Goal: Task Accomplishment & Management: Use online tool/utility

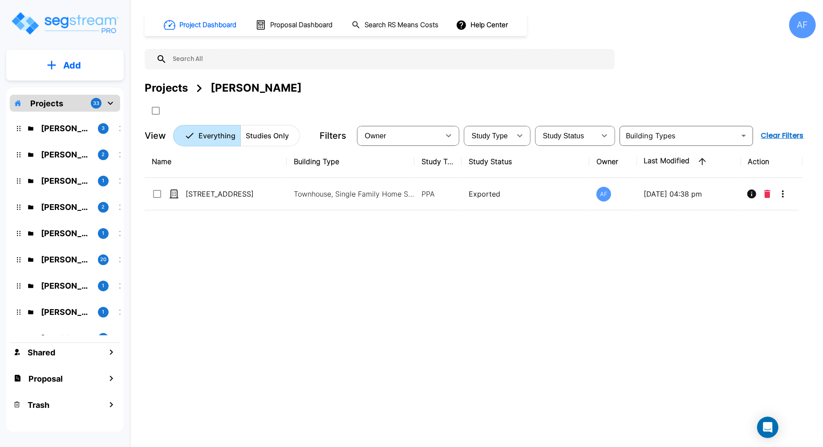
click at [184, 57] on input "text" at bounding box center [388, 59] width 443 height 20
paste input "[STREET_ADDRESS][PERSON_NAME]"
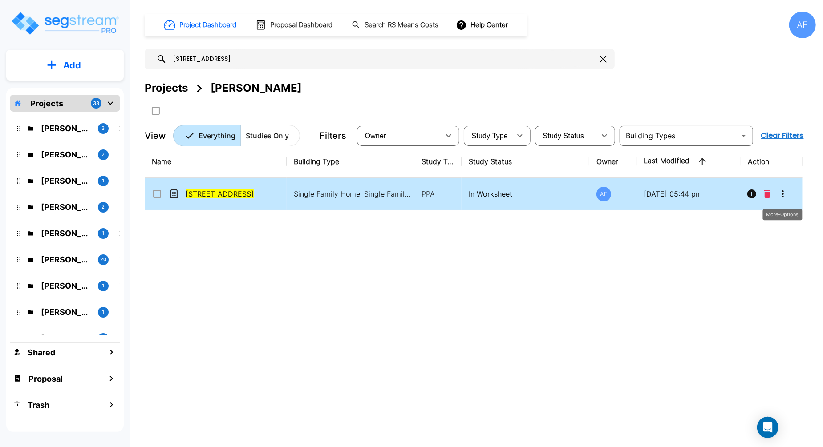
click at [787, 198] on icon "More-Options" at bounding box center [783, 194] width 11 height 11
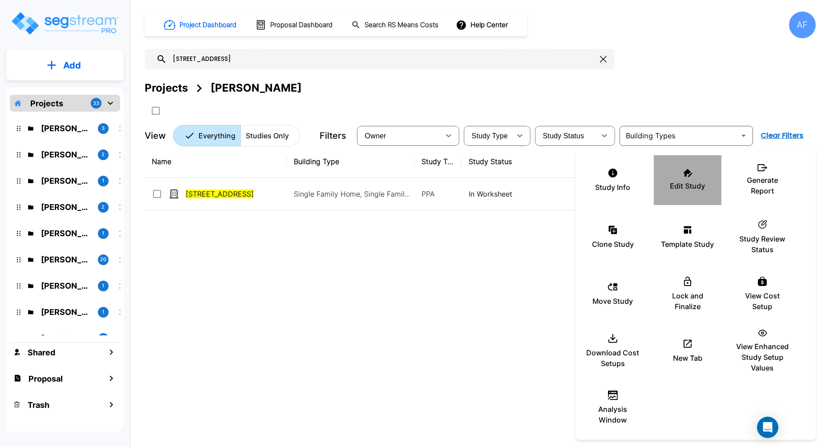
click at [675, 181] on p "Edit Study" at bounding box center [687, 186] width 35 height 11
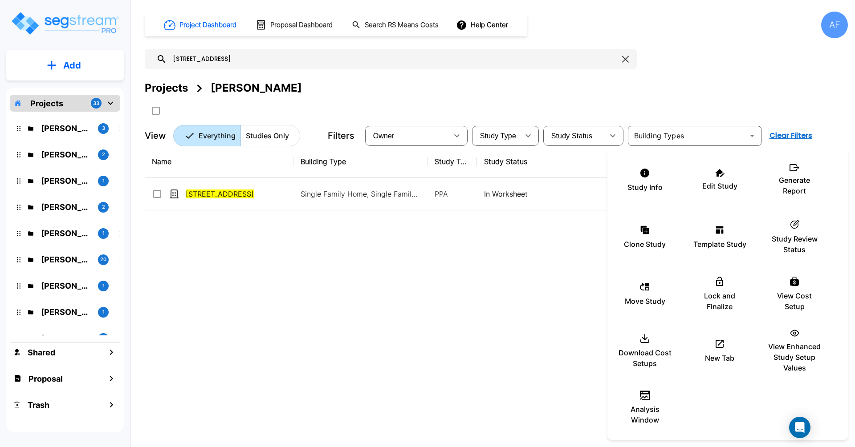
click at [224, 61] on div at bounding box center [427, 223] width 855 height 447
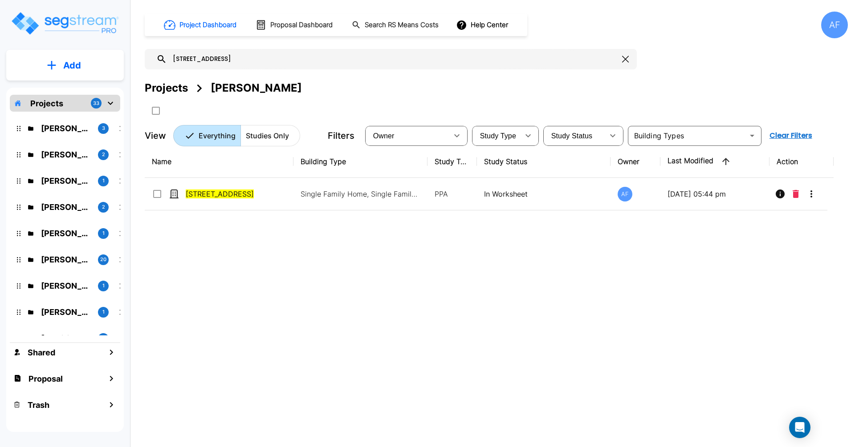
drag, startPoint x: 230, startPoint y: 58, endPoint x: 224, endPoint y: 58, distance: 5.4
drag, startPoint x: 242, startPoint y: 57, endPoint x: 142, endPoint y: 56, distance: 99.7
click at [142, 56] on div "Project Dashboard Proposal Dashboard Search RS Means Costs Help Center AF 31244…" at bounding box center [496, 223] width 717 height 447
paste input "[STREET_ADDRESS][PERSON_NAME]"
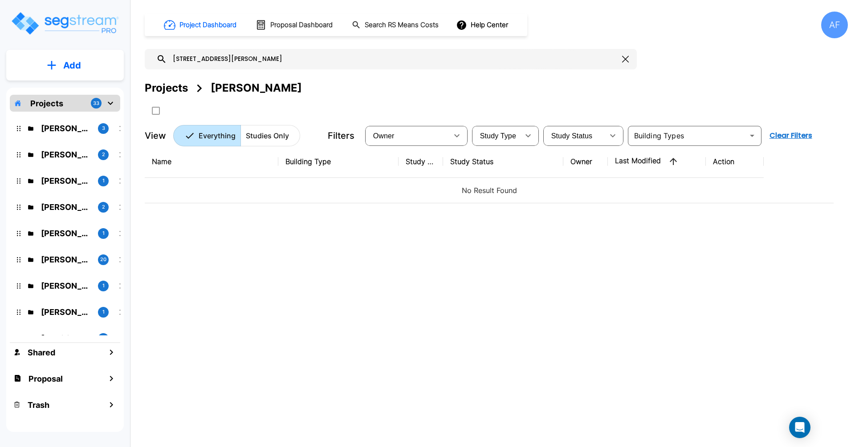
click at [213, 59] on input "900 Linden Lane" at bounding box center [392, 59] width 451 height 20
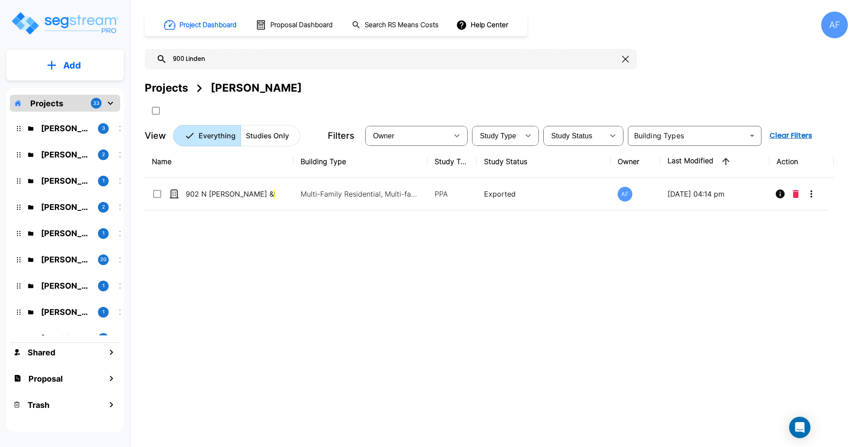
type input "900 Linden"
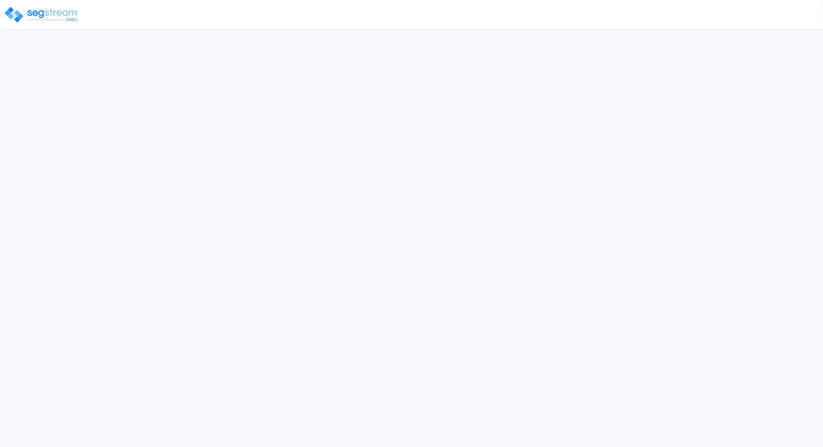
select select "2025"
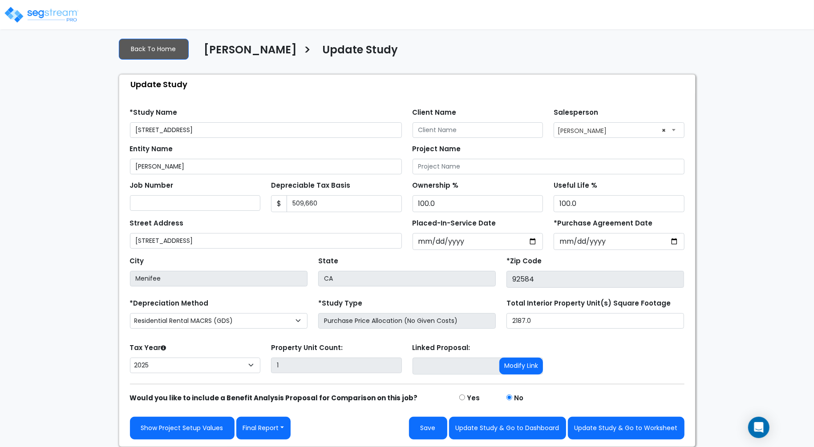
scroll to position [11, 0]
click at [288, 426] on button "Final Report" at bounding box center [263, 428] width 55 height 23
click at [283, 385] on link "Report Images" at bounding box center [283, 381] width 93 height 20
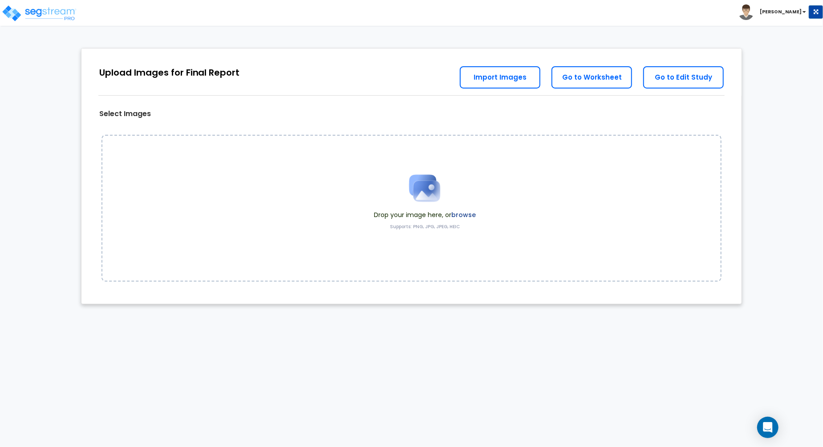
click at [472, 214] on label "browse" at bounding box center [463, 215] width 24 height 9
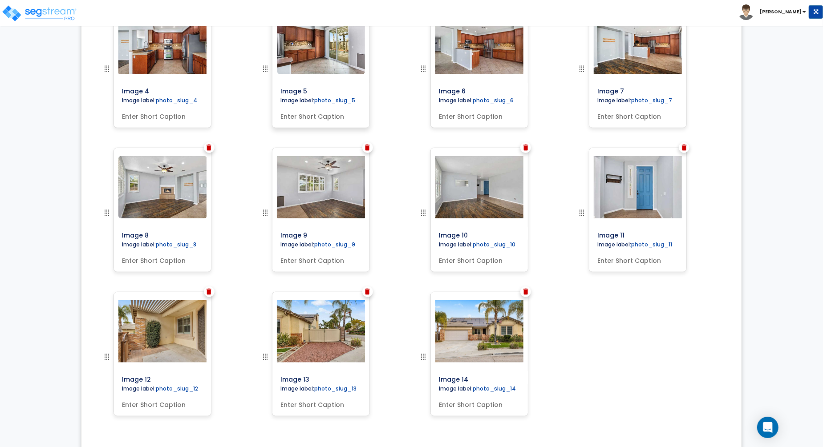
scroll to position [520, 0]
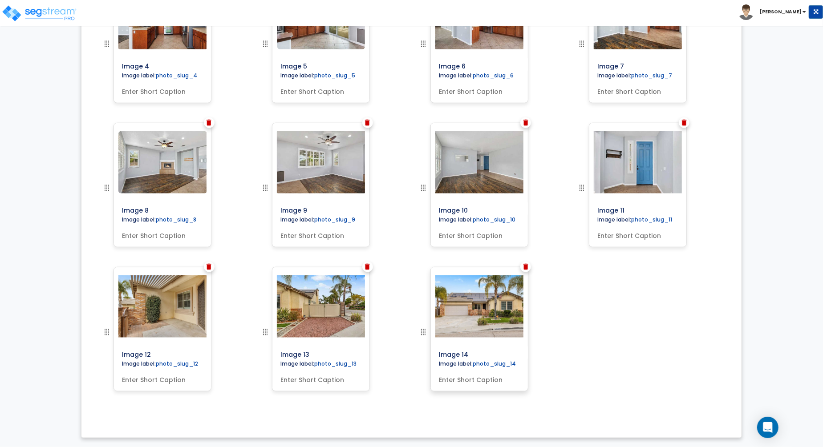
click at [457, 320] on img at bounding box center [479, 306] width 105 height 62
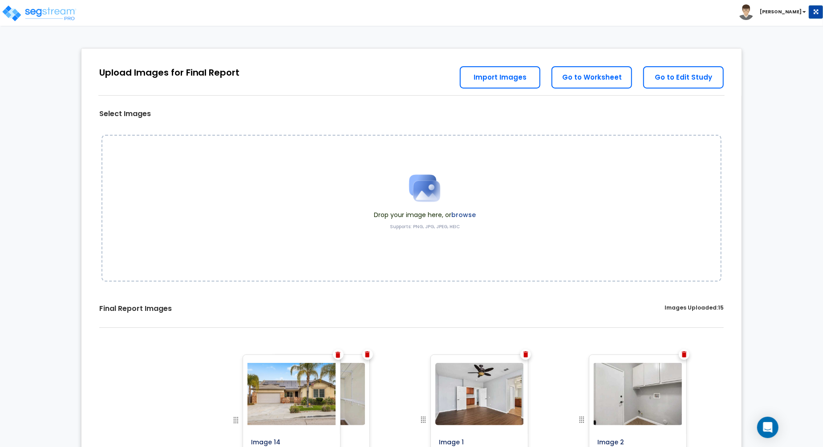
scroll to position [5, 0]
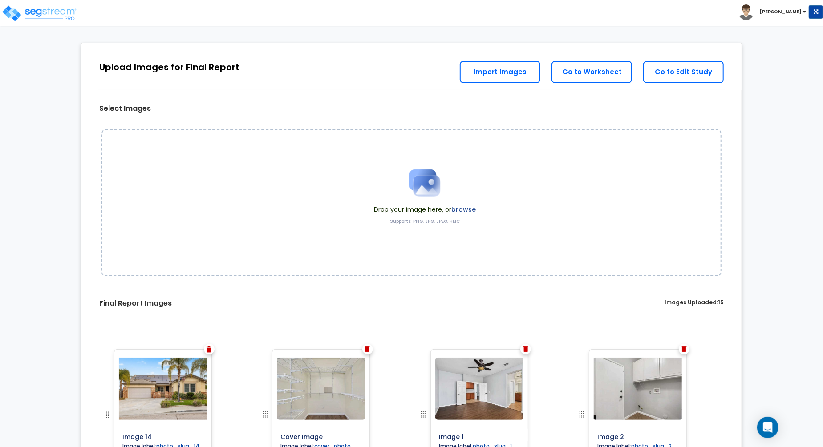
drag, startPoint x: 423, startPoint y: 331, endPoint x: 69, endPoint y: 263, distance: 360.1
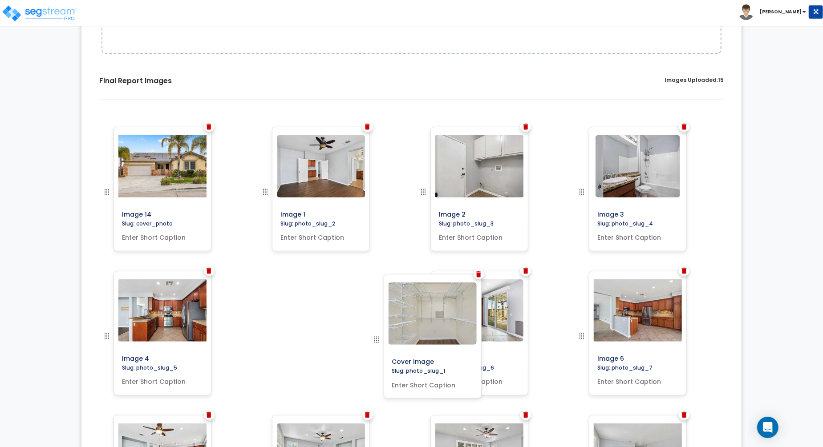
scroll to position [514, 0]
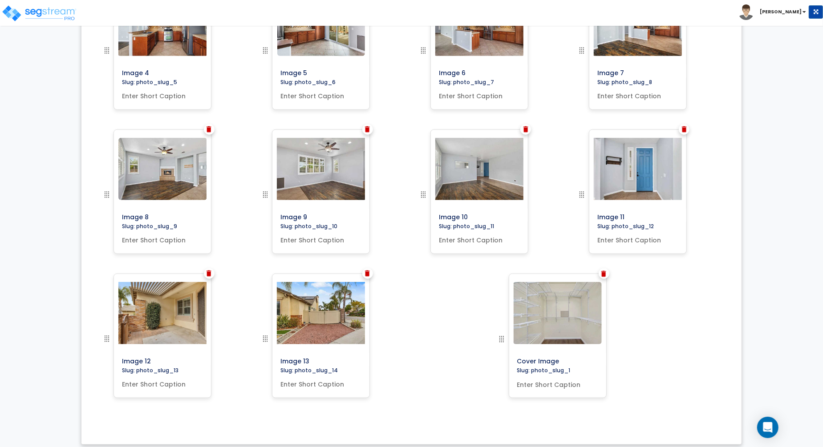
drag, startPoint x: 264, startPoint y: 252, endPoint x: 501, endPoint y: 371, distance: 264.3
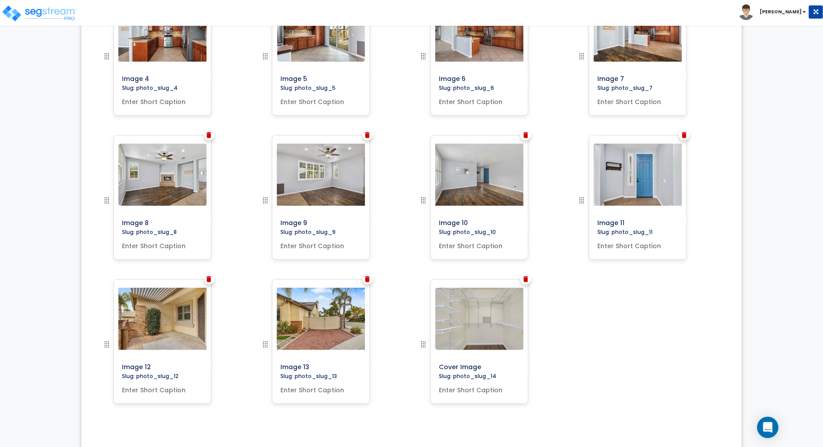
scroll to position [496, 0]
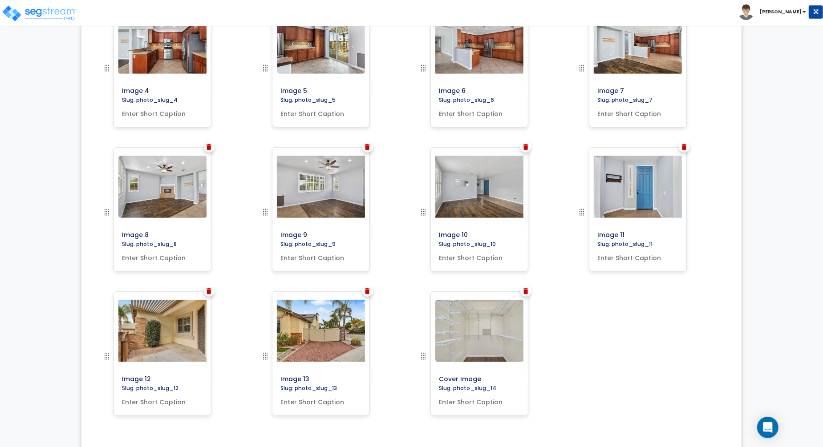
click at [267, 358] on img at bounding box center [265, 357] width 11 height 11
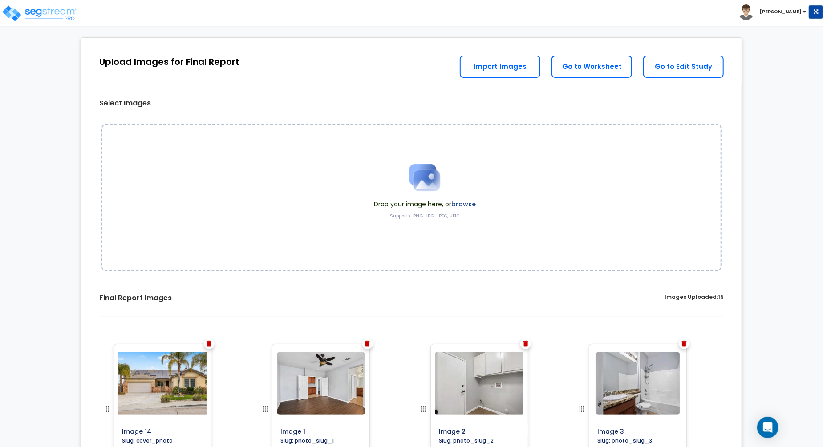
scroll to position [0, 0]
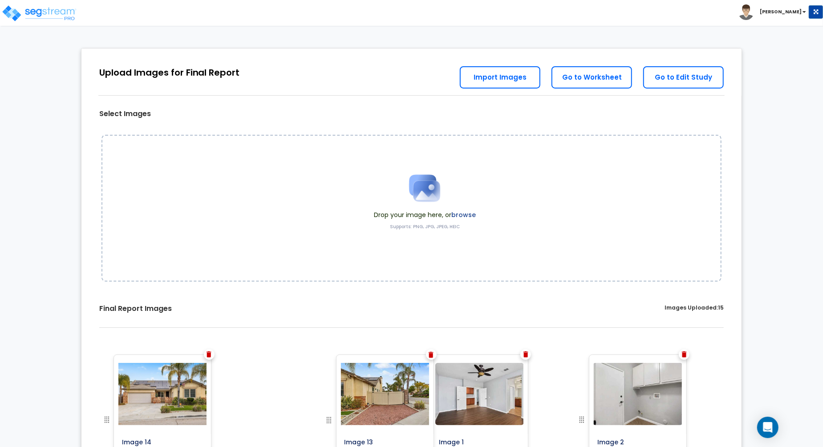
drag, startPoint x: 266, startPoint y: 356, endPoint x: 328, endPoint y: 315, distance: 75.4
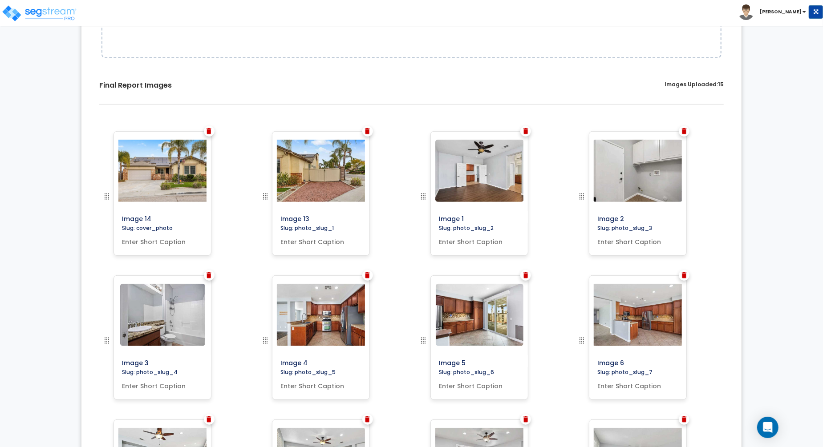
scroll to position [5, 0]
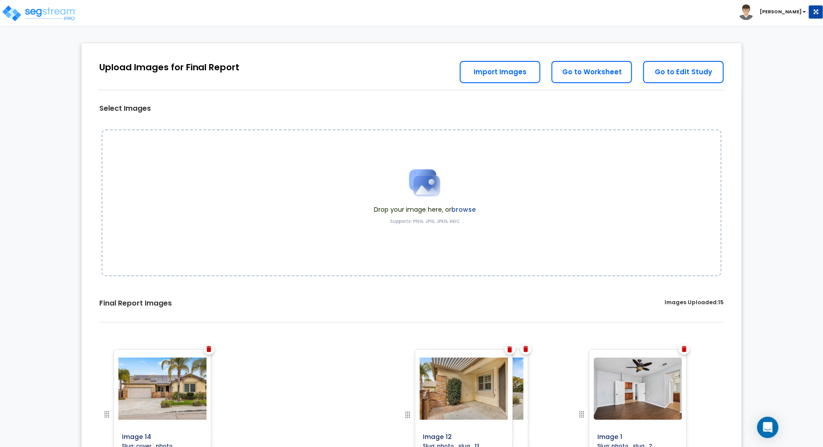
drag, startPoint x: 265, startPoint y: 332, endPoint x: 384, endPoint y: 315, distance: 119.6
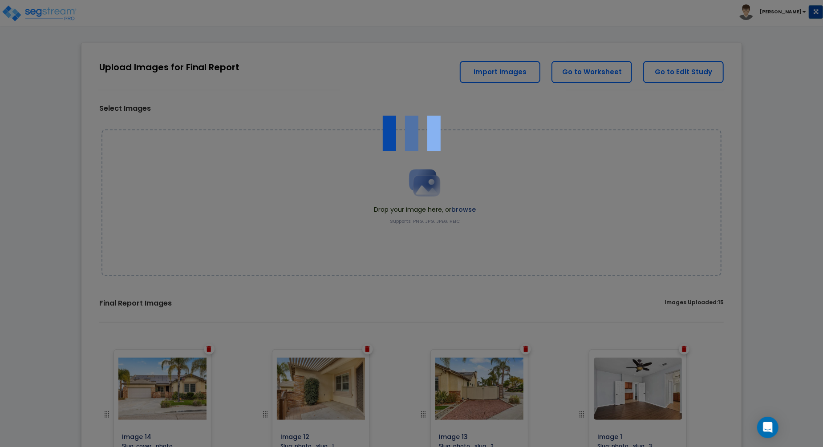
click at [384, 315] on div at bounding box center [411, 223] width 823 height 447
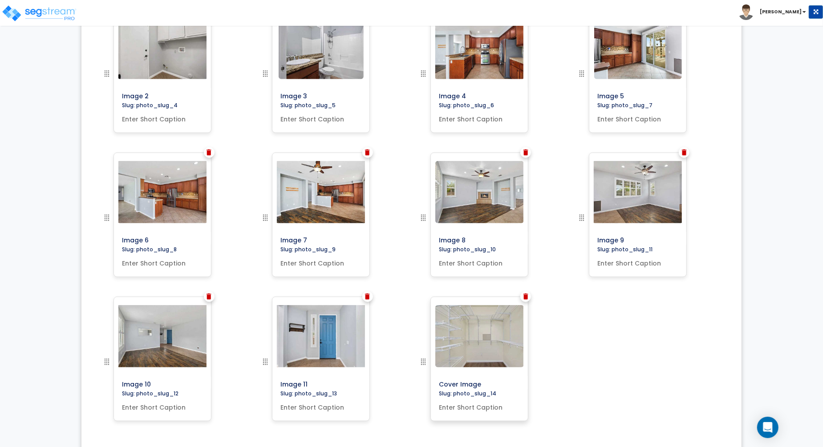
scroll to position [520, 0]
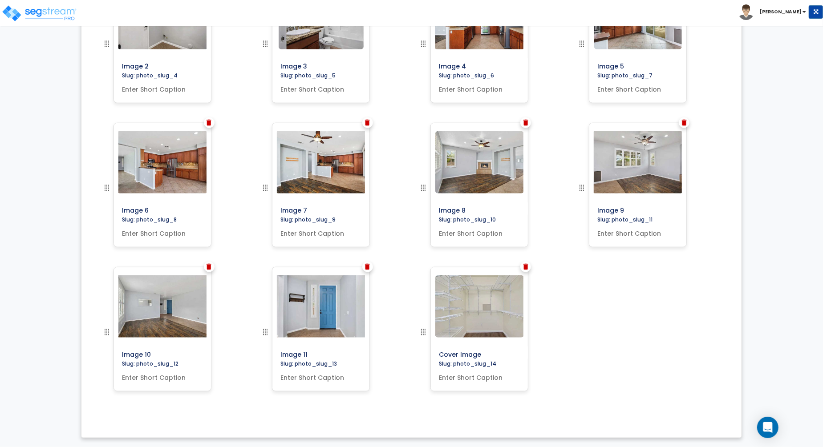
click at [652, 389] on div "Image 14 Slug: cover_photo Image 12 Image 13" at bounding box center [411, 123] width 647 height 590
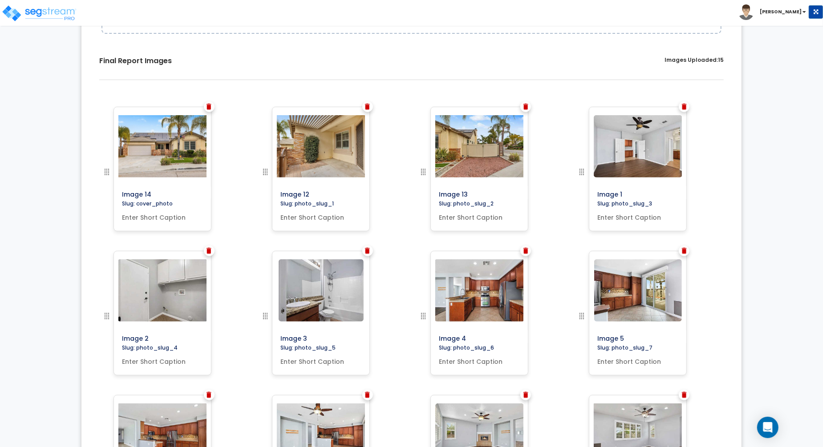
scroll to position [0, 0]
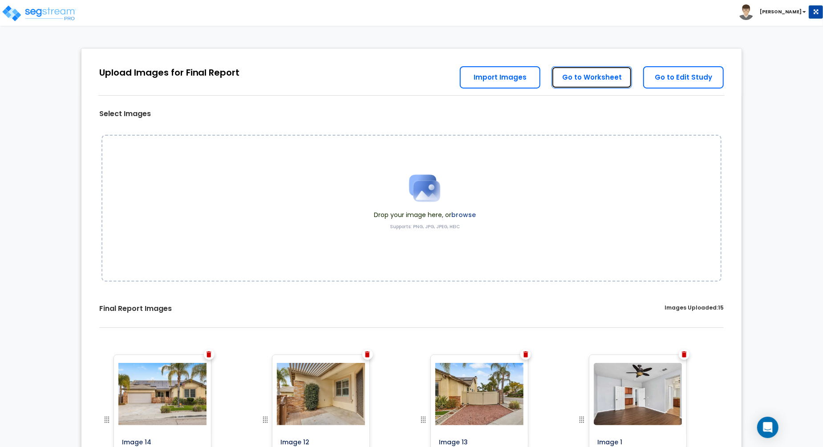
click at [590, 79] on link "Go to Worksheet" at bounding box center [591, 77] width 81 height 22
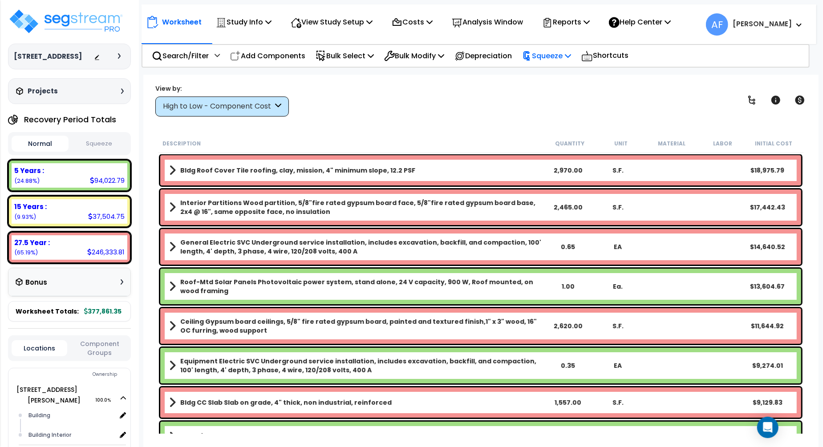
click at [567, 53] on p "Squeeze" at bounding box center [546, 56] width 49 height 12
click at [564, 71] on link "Squeeze" at bounding box center [562, 76] width 88 height 18
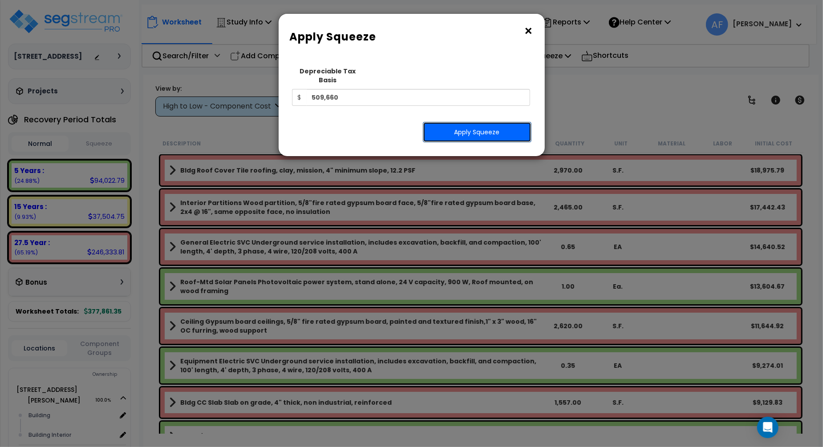
click at [472, 126] on button "Apply Squeeze" at bounding box center [477, 132] width 109 height 20
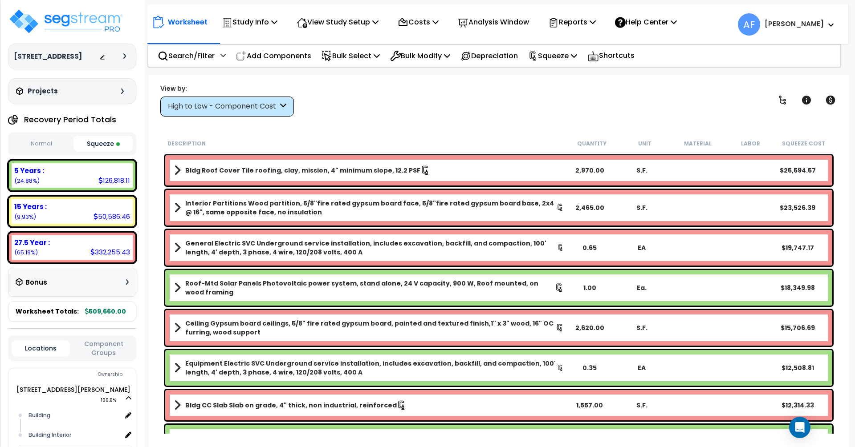
click at [44, 145] on button "Normal" at bounding box center [42, 144] width 60 height 16
click at [109, 145] on button "Squeeze" at bounding box center [103, 144] width 60 height 16
click at [454, 108] on div "View by: High to Low - Component Cost High to Low - Component Cost" at bounding box center [498, 100] width 683 height 33
click at [564, 55] on p "Squeeze" at bounding box center [552, 56] width 49 height 12
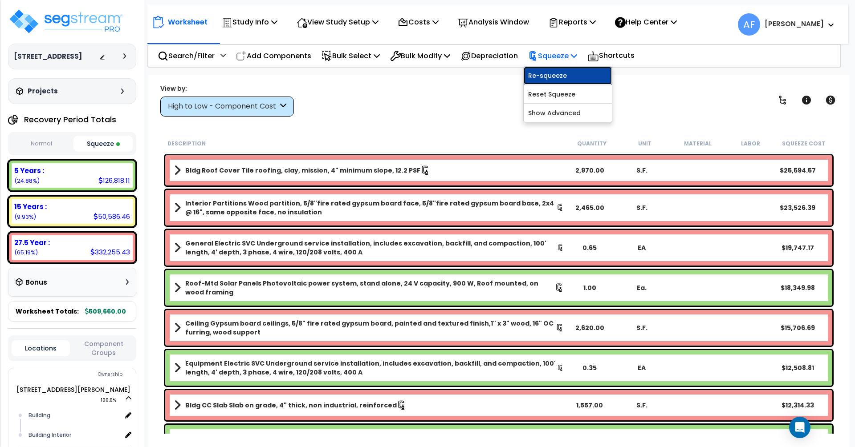
click at [563, 78] on link "Re-squeeze" at bounding box center [567, 76] width 88 height 18
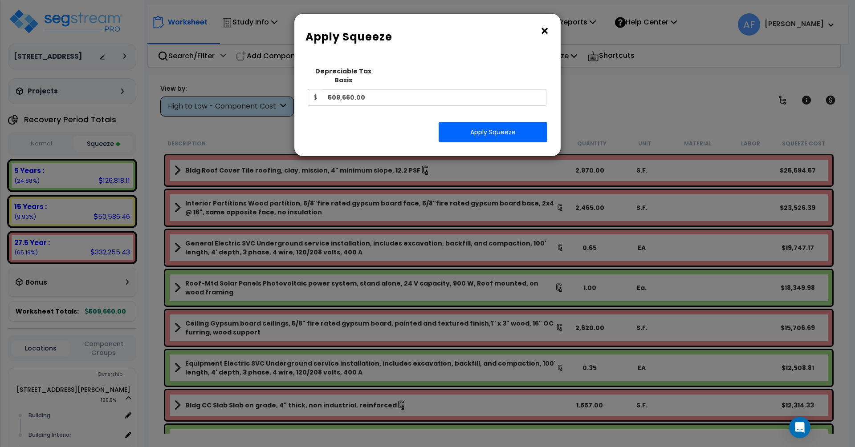
click at [546, 27] on button "×" at bounding box center [544, 31] width 10 height 14
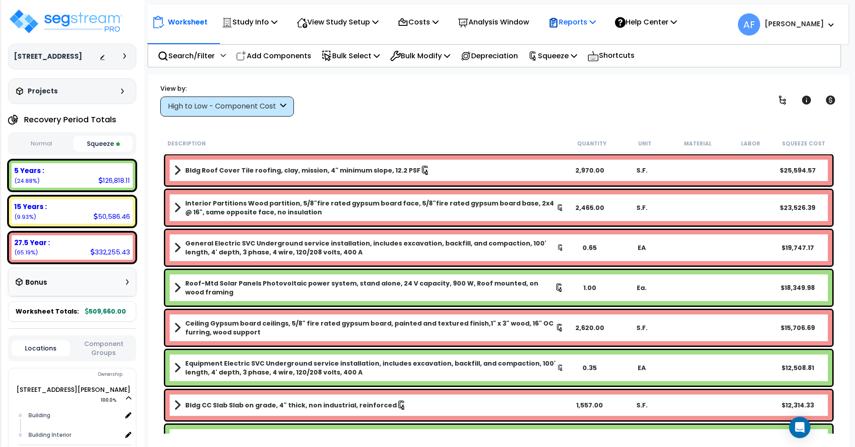
click at [595, 25] on p "Reports" at bounding box center [572, 22] width 48 height 12
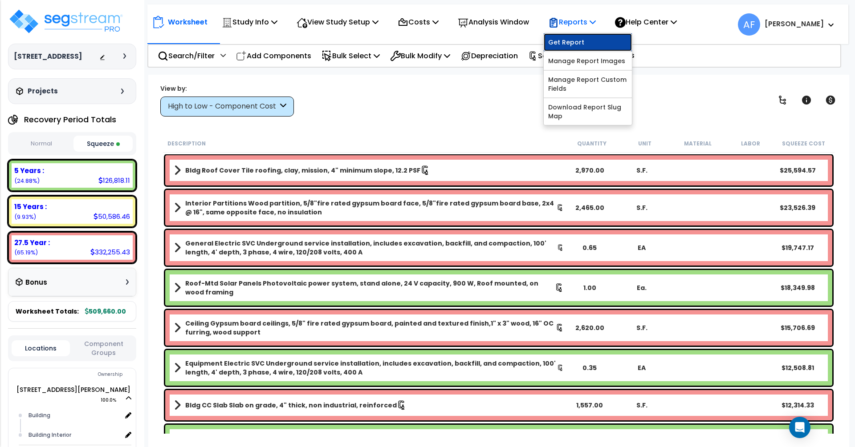
click at [577, 47] on link "Get Report" at bounding box center [587, 42] width 88 height 18
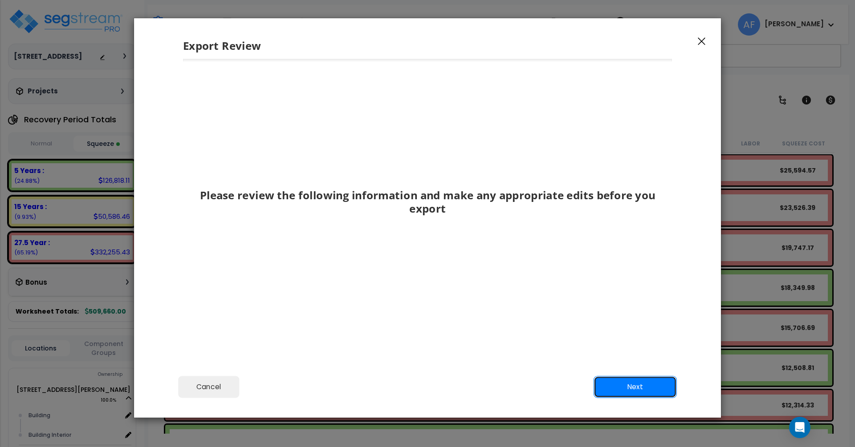
click at [629, 385] on button "Next" at bounding box center [634, 387] width 83 height 22
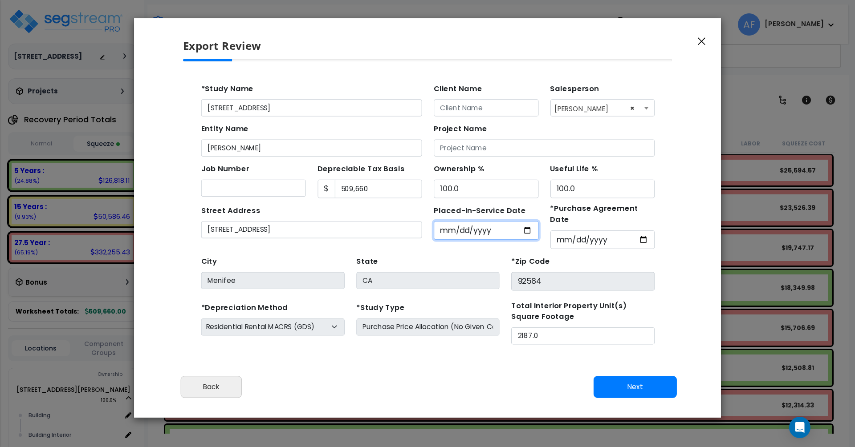
click at [430, 214] on input "2025-08-27" at bounding box center [457, 215] width 95 height 17
type input "2025-08-26"
click at [441, 233] on div "City Menifee State CA *Zip Code 92584" at bounding box center [405, 252] width 423 height 38
click at [426, 233] on div "City Menifee State CA *Zip Code 92584" at bounding box center [405, 252] width 423 height 38
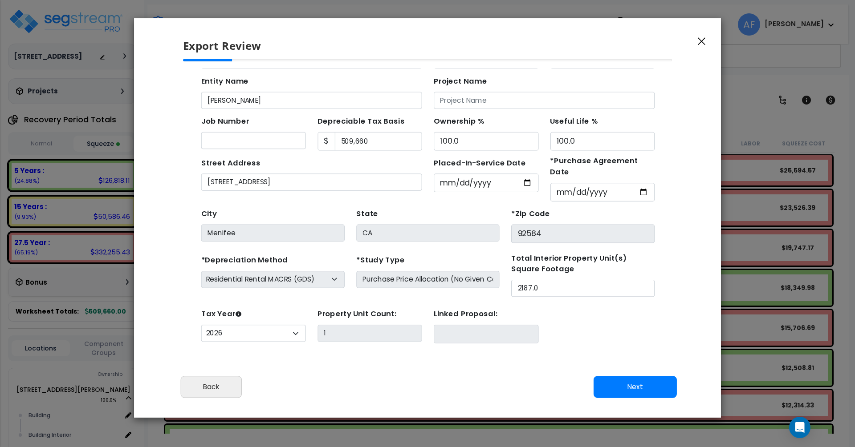
scroll to position [48, 0]
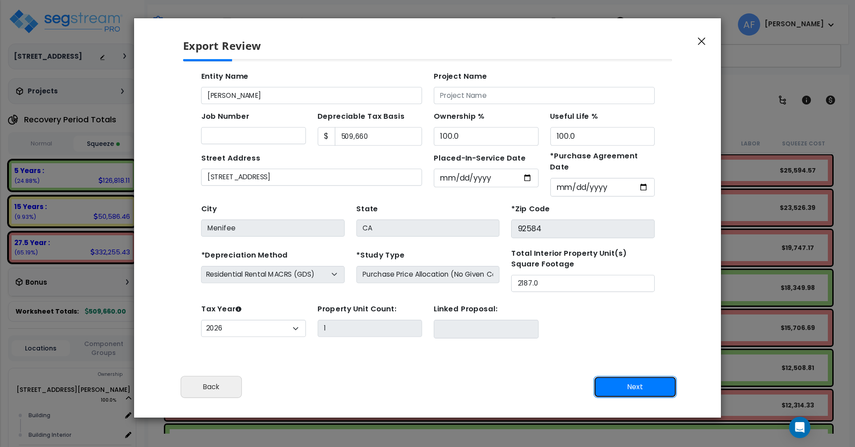
click at [646, 388] on button "Next" at bounding box center [634, 387] width 83 height 22
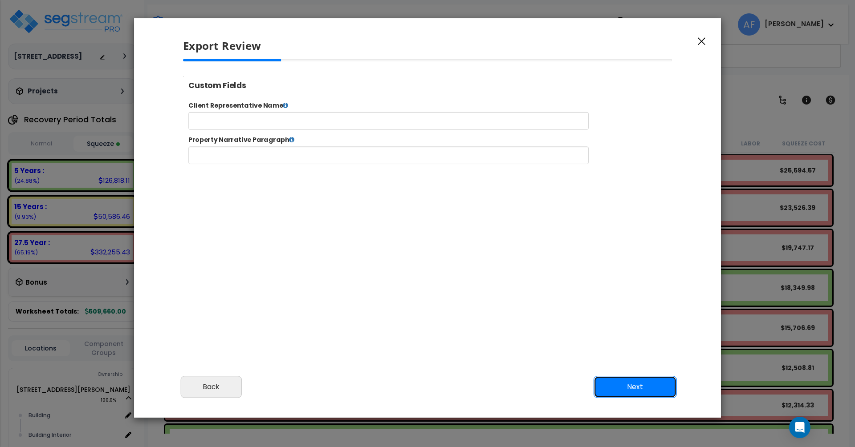
scroll to position [0, 0]
click at [296, 109] on icon at bounding box center [299, 109] width 6 height 7
click at [297, 110] on icon at bounding box center [299, 109] width 6 height 7
select select "2025"
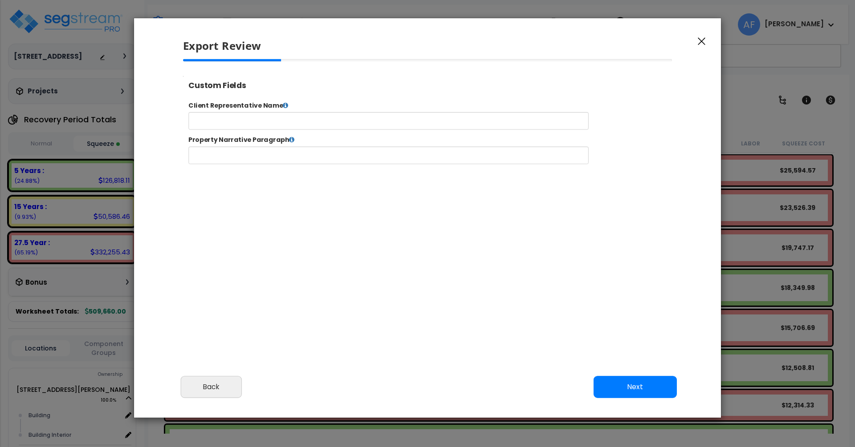
click at [393, 92] on div "Custom Fields" at bounding box center [462, 87] width 561 height 22
click at [389, 208] on div at bounding box center [427, 181] width 503 height 245
click at [639, 388] on button "Next" at bounding box center [634, 387] width 83 height 22
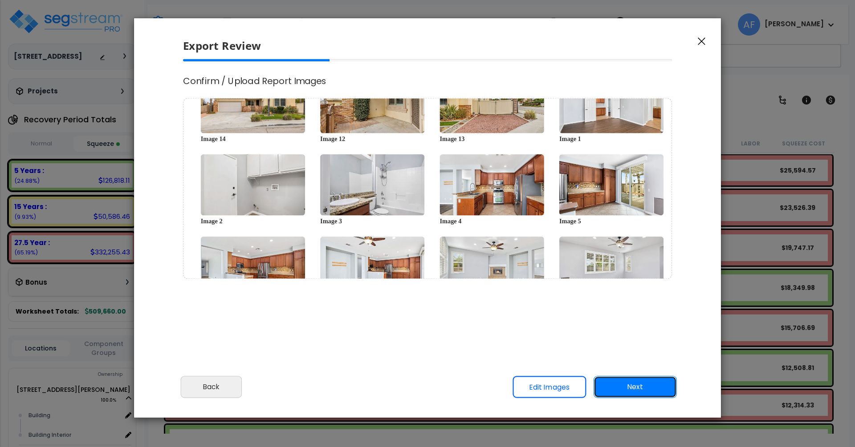
scroll to position [144, 0]
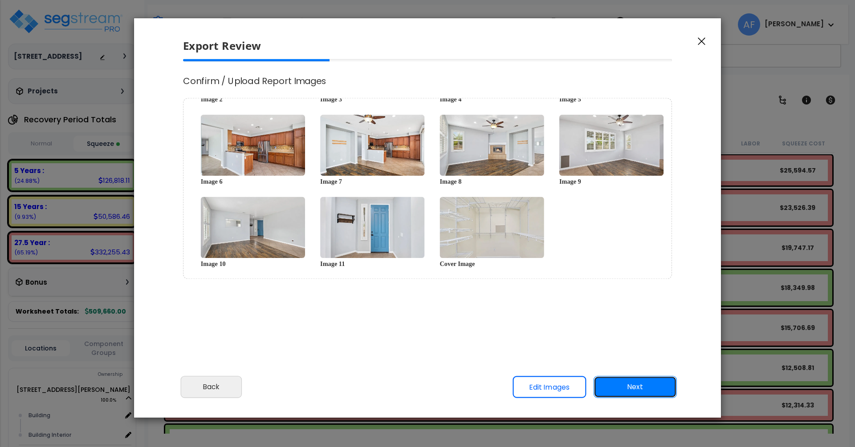
click at [640, 384] on button "Next" at bounding box center [634, 387] width 83 height 22
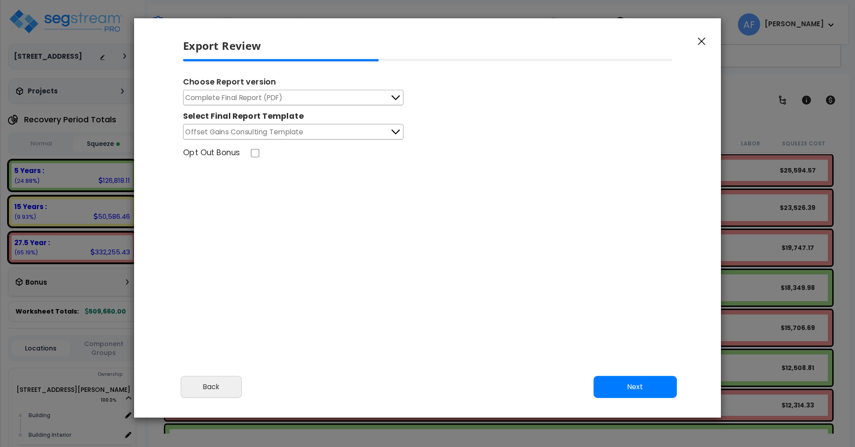
click at [343, 101] on button "Complete Final Report (PDF)" at bounding box center [293, 98] width 220 height 16
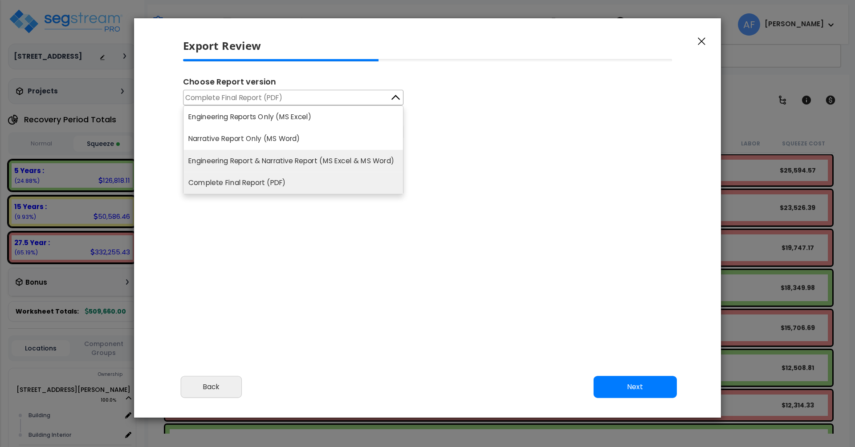
click at [346, 167] on li "Engineering Report & Narrative Report (MS Excel & MS Word)" at bounding box center [292, 161] width 219 height 22
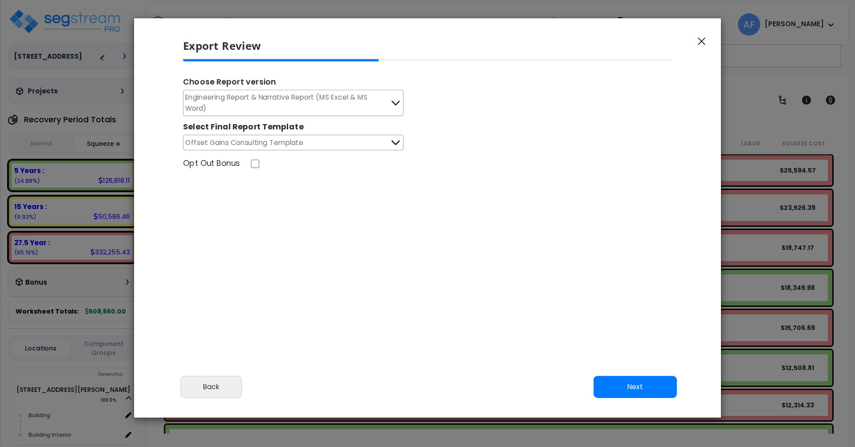
click at [348, 168] on div "Choose Report version Engineering Report & Narrative Report (MS Excel & MS Word…" at bounding box center [427, 181] width 503 height 245
click at [646, 395] on button "Next" at bounding box center [634, 387] width 83 height 22
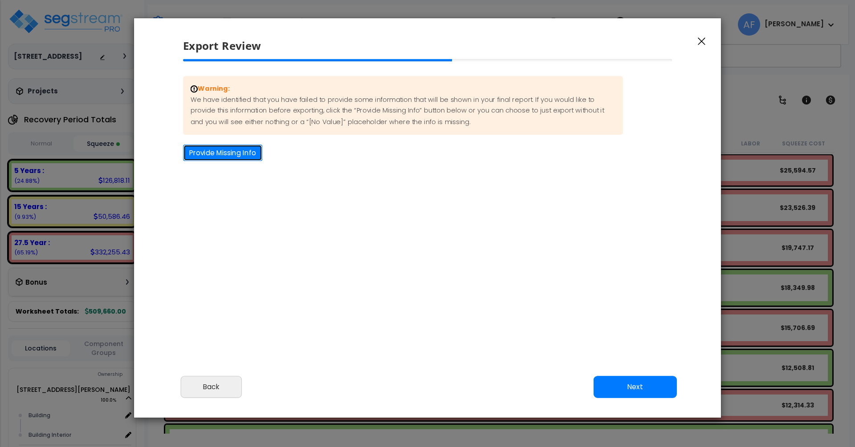
click at [229, 149] on button "Provide Missing Info" at bounding box center [222, 153] width 79 height 16
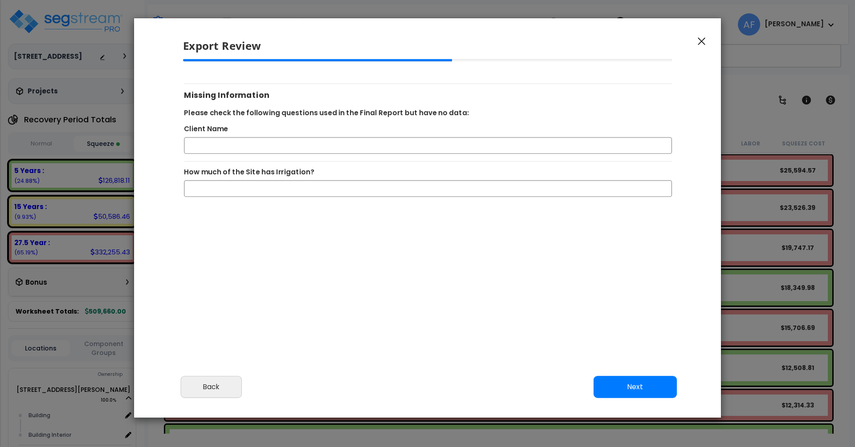
click at [327, 295] on div "Warning: We have identified that you have failed to provide some information th…" at bounding box center [427, 181] width 503 height 245
click at [200, 148] on input "Client Name" at bounding box center [428, 146] width 488 height 16
paste input "Kevin Van Beek"
type input "Kevin Van Beek"
click at [252, 245] on div "Warning: We have identified that you have failed to provide some information th…" at bounding box center [427, 181] width 503 height 245
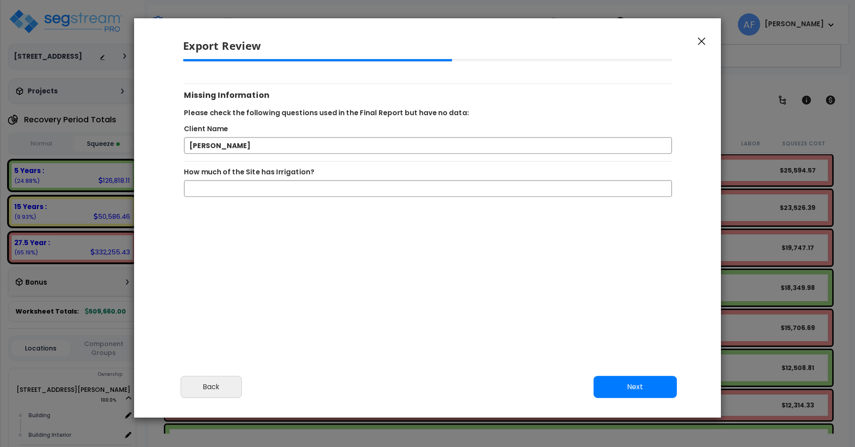
click at [419, 261] on div "Warning: We have identified that you have failed to provide some information th…" at bounding box center [427, 181] width 503 height 245
click at [418, 276] on div "Warning: We have identified that you have failed to provide some information th…" at bounding box center [427, 181] width 503 height 245
click at [644, 389] on button "Next" at bounding box center [634, 387] width 83 height 22
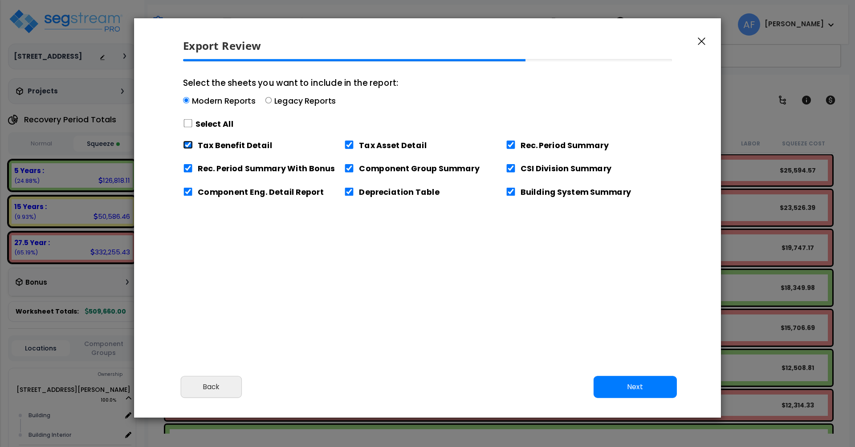
click at [186, 143] on input "Tax Benefit Detail" at bounding box center [188, 145] width 10 height 8
checkbox input "false"
click at [338, 267] on div "Select the sheets you want to include in the report: Modern Reports Legacy Repo…" at bounding box center [427, 181] width 503 height 245
click at [634, 386] on button "Next" at bounding box center [634, 387] width 83 height 22
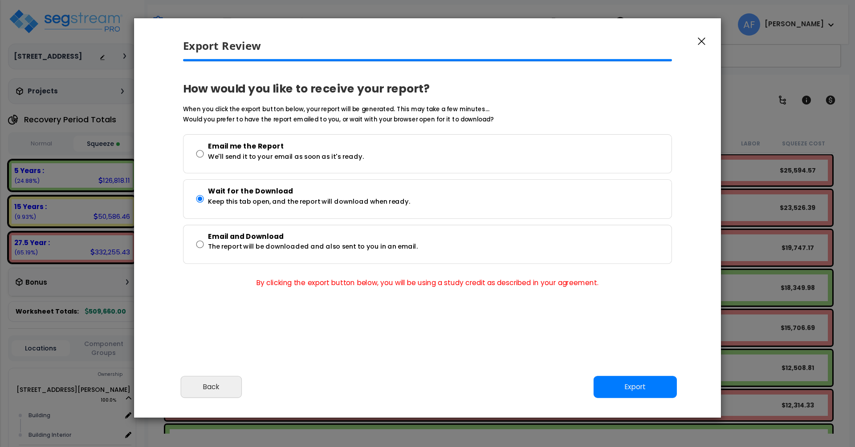
click at [309, 335] on div "Please review the following information and make any appropriate edits before y…" at bounding box center [427, 214] width 587 height 310
click at [640, 389] on button "Export" at bounding box center [634, 387] width 83 height 22
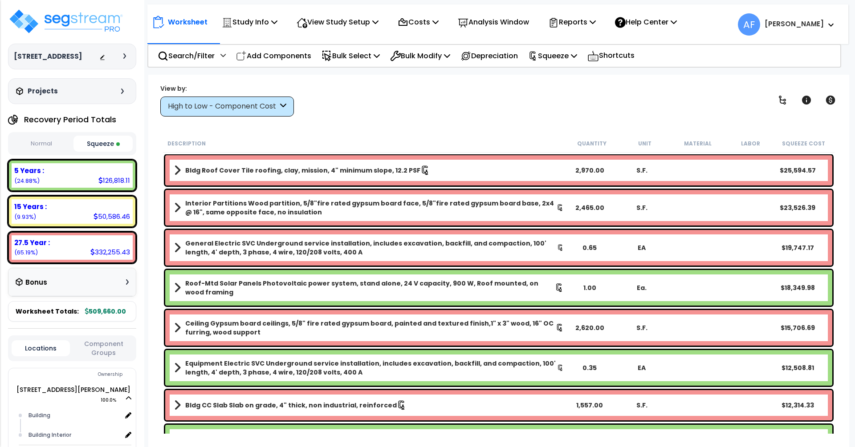
scroll to position [0, 0]
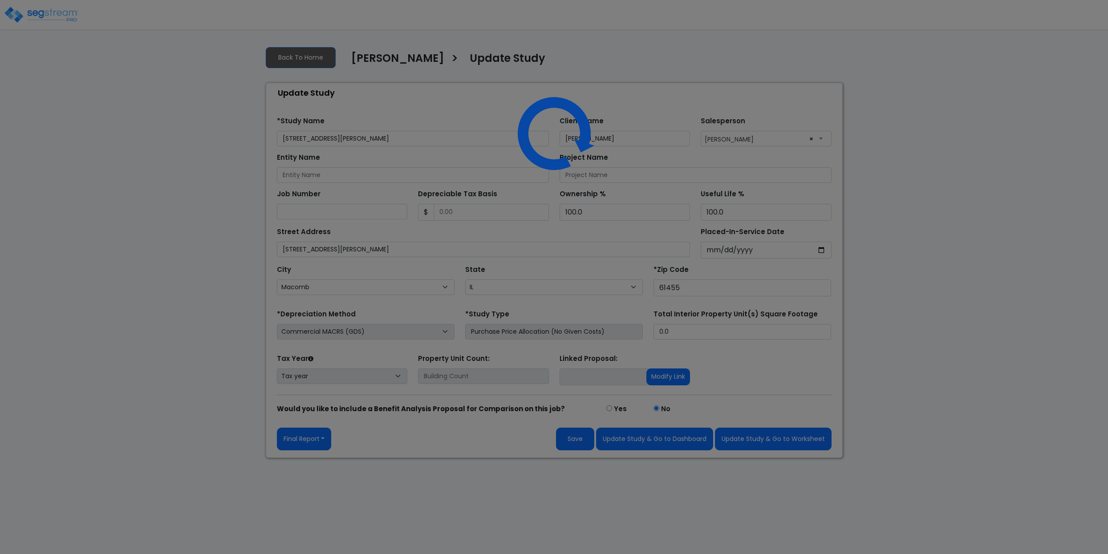
select select "IL"
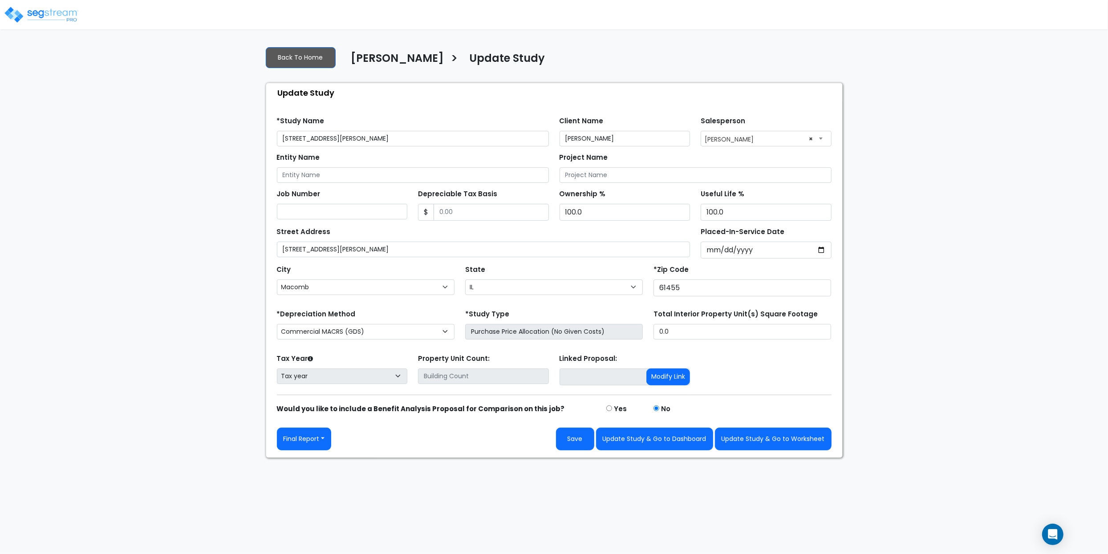
click at [168, 258] on div "We are Building your Study. So please grab a coffee and let us do the heavy lif…" at bounding box center [554, 248] width 1108 height 419
click at [204, 227] on div "We are Building your Study. So please grab a coffee and let us do the heavy lif…" at bounding box center [554, 248] width 1108 height 419
click at [971, 197] on div "We are Building your Study. So please grab a coffee and let us do the heavy lif…" at bounding box center [554, 248] width 1108 height 419
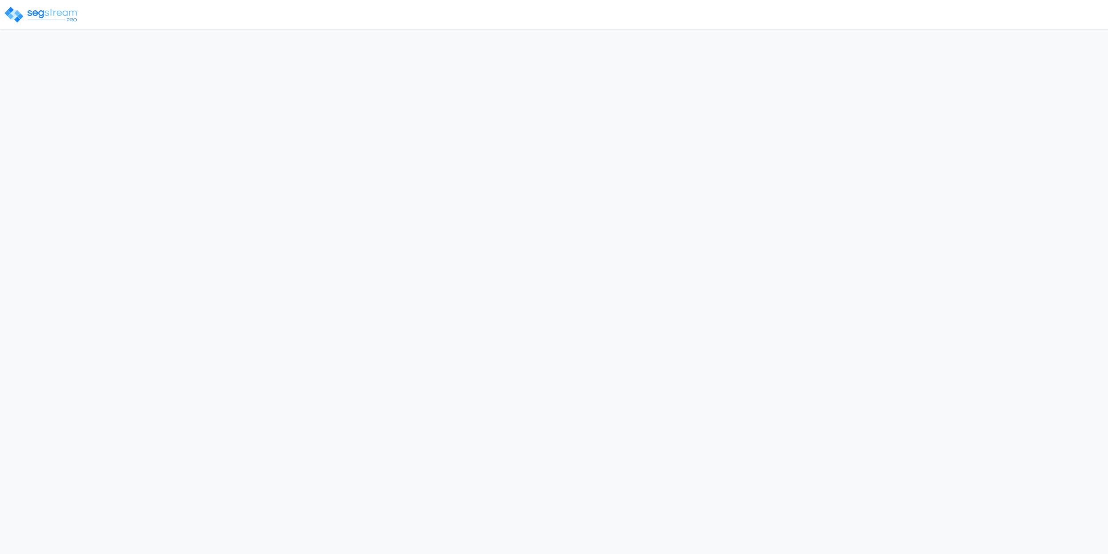
select select "IL"
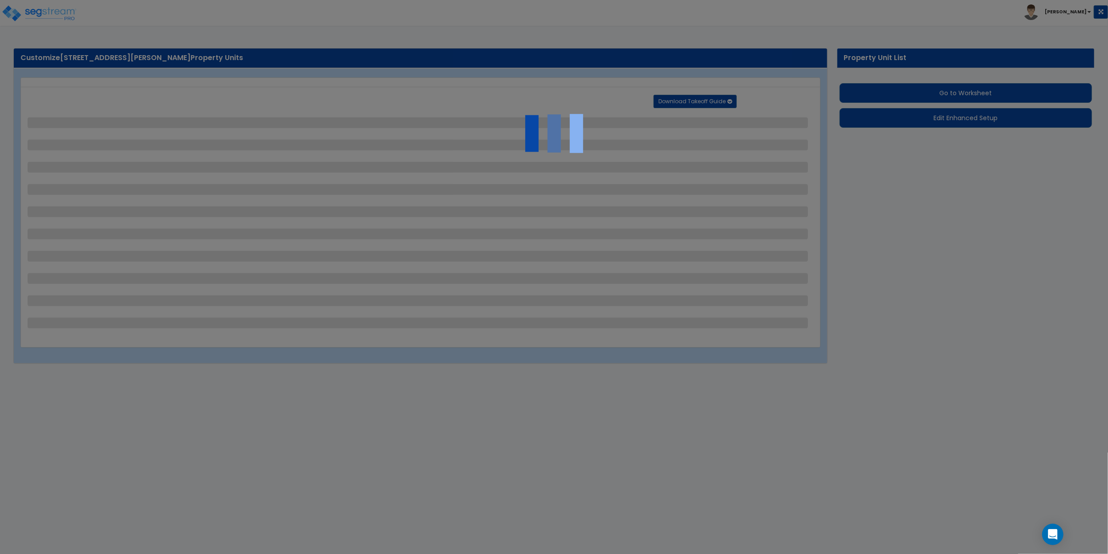
select select "2"
select select "1"
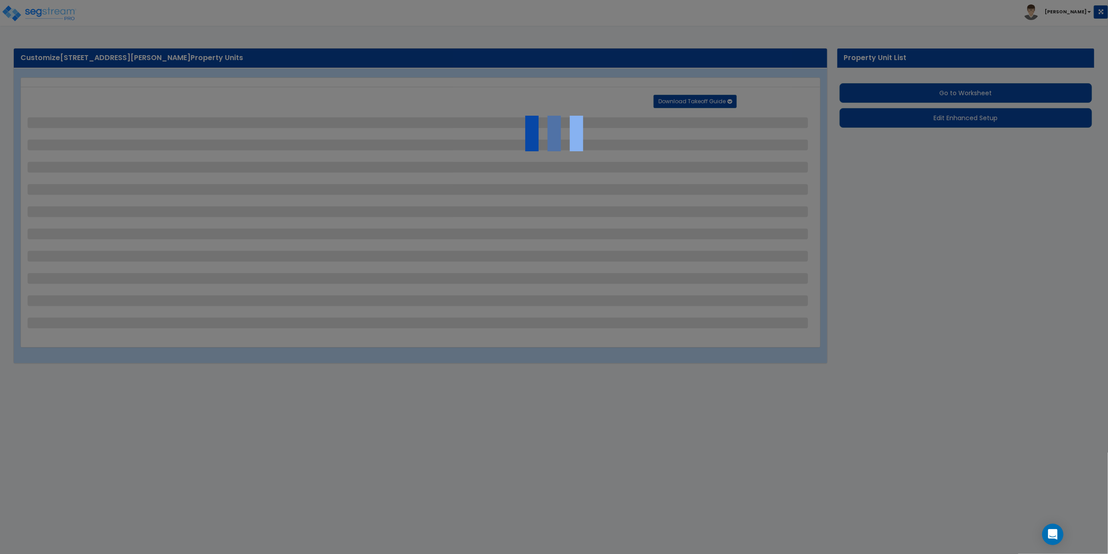
select select "2"
select select "1"
select select "4"
select select "2"
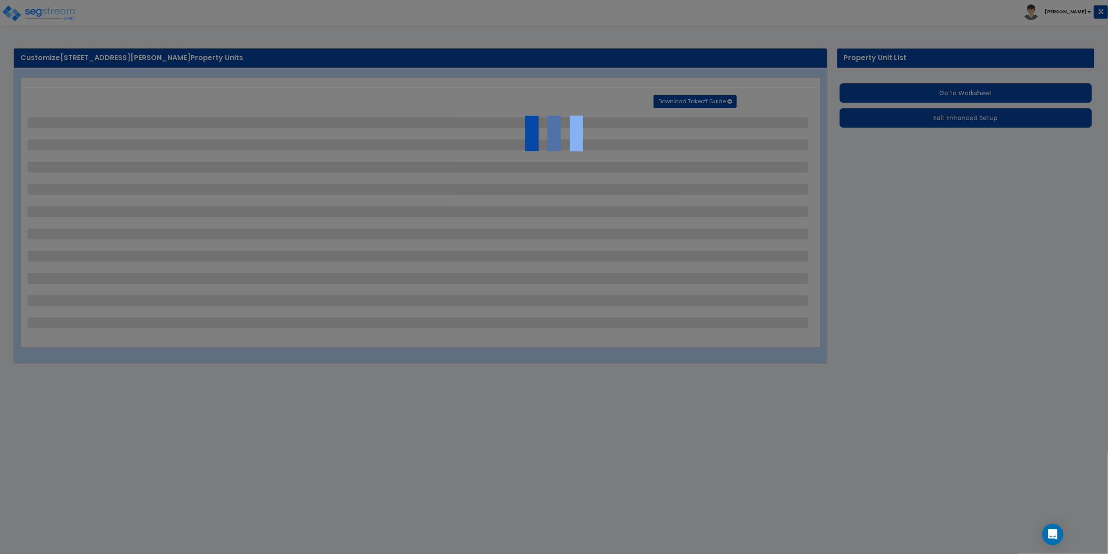
select select "2"
select select "1"
select select "3"
select select "2"
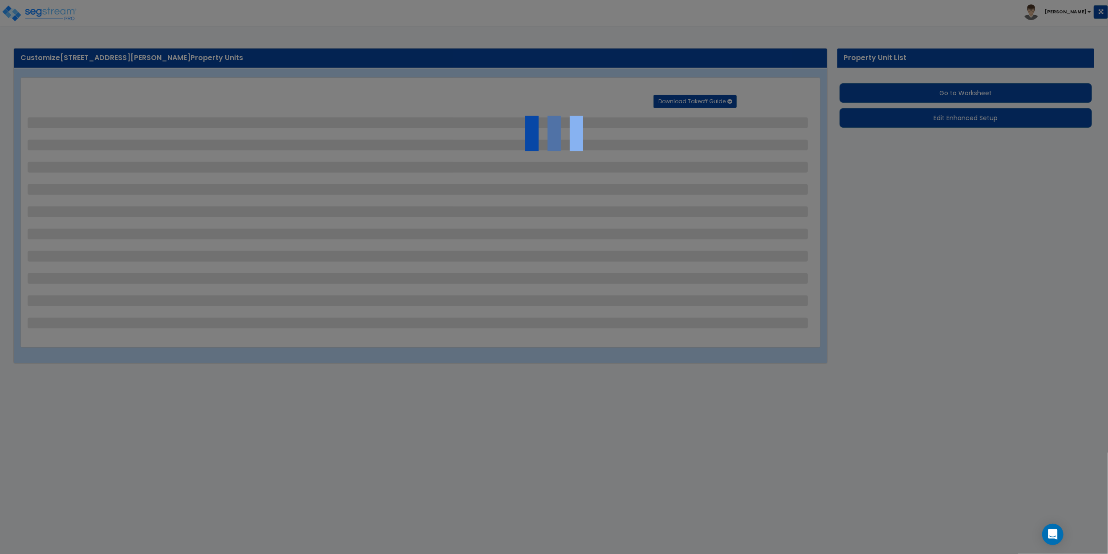
select select "1"
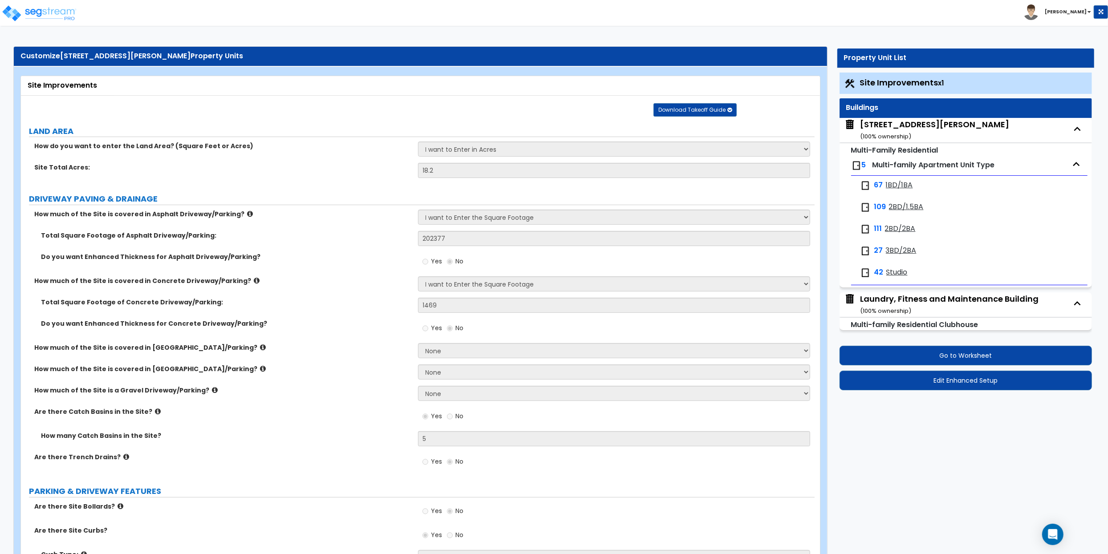
scroll to position [2, 0]
click at [975, 356] on button "Go to Worksheet" at bounding box center [965, 356] width 252 height 20
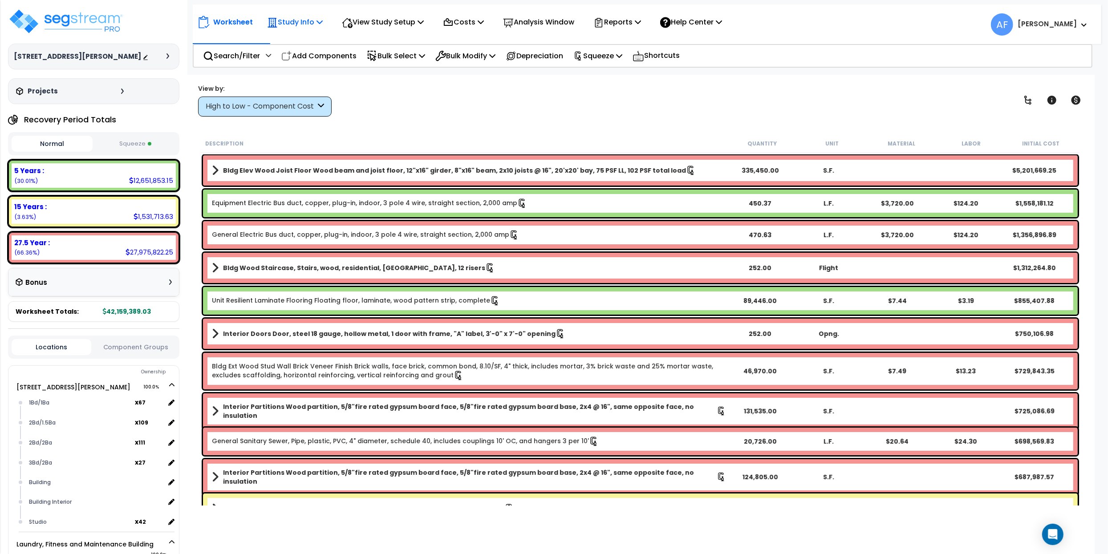
click at [320, 23] on icon at bounding box center [319, 21] width 6 height 7
click at [303, 41] on link "Study Setup" at bounding box center [307, 42] width 88 height 18
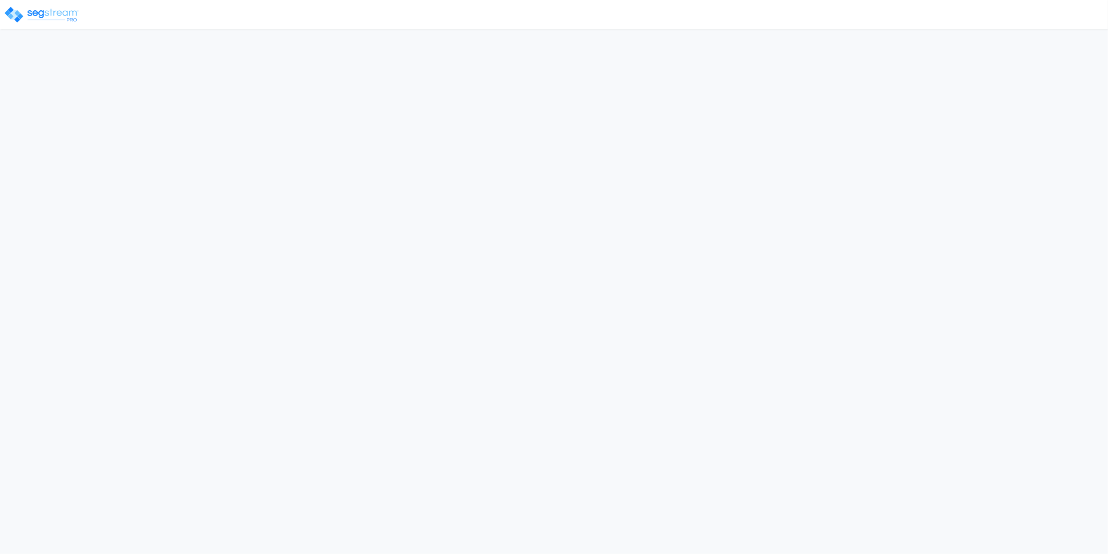
select select "2025"
select select "IL"
select select "2025"
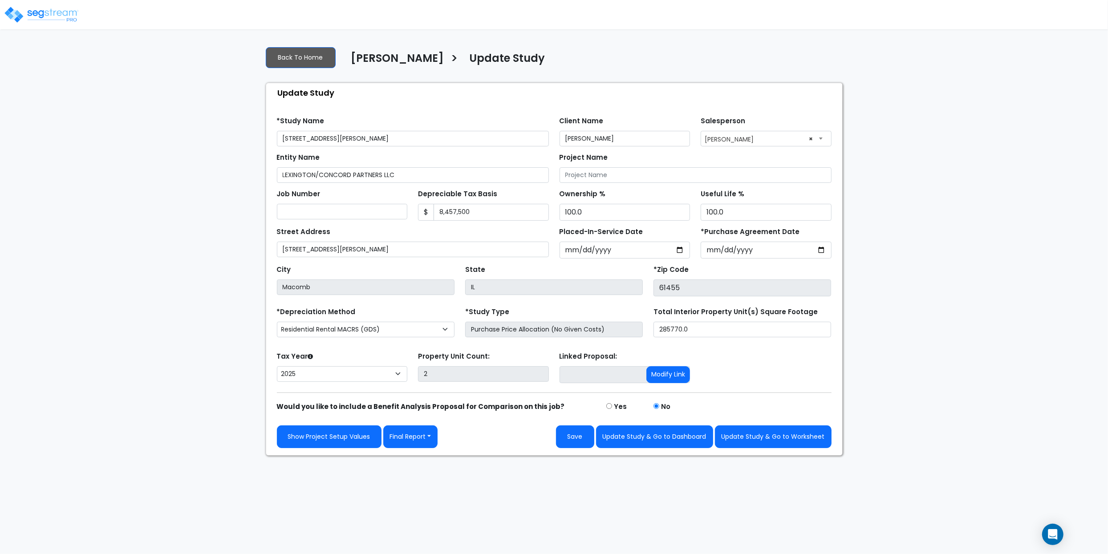
click at [206, 143] on div "We are Building your Study. So please grab a coffee and let us do the heavy lif…" at bounding box center [554, 247] width 1108 height 417
click at [173, 194] on div "We are Building your Study. So please grab a coffee and let us do the heavy lif…" at bounding box center [554, 247] width 1108 height 417
click at [418, 435] on button "Final Report" at bounding box center [410, 436] width 55 height 23
click at [434, 484] on link "Report Images" at bounding box center [430, 483] width 93 height 20
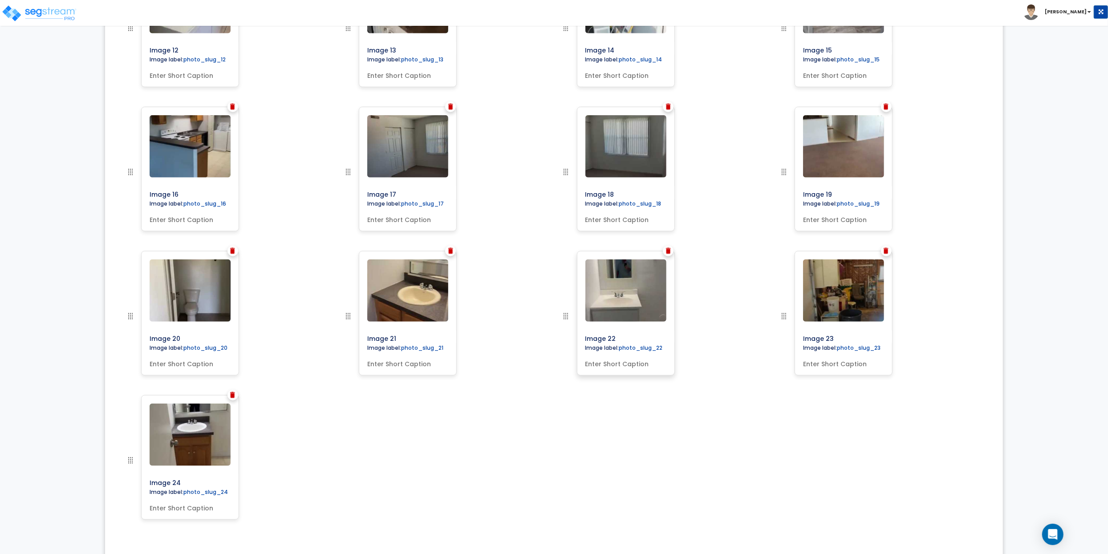
scroll to position [824, 0]
click at [279, 461] on div "Image 24" at bounding box center [227, 468] width 218 height 144
click at [233, 398] on img at bounding box center [232, 396] width 5 height 6
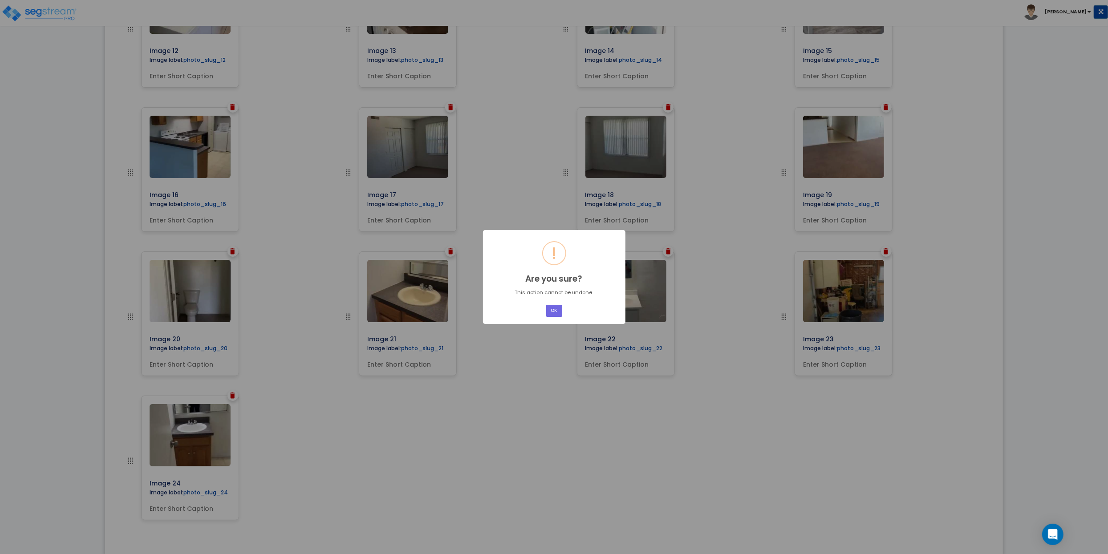
click at [561, 304] on div "OK No Cancel" at bounding box center [553, 311] width 19 height 15
click at [559, 307] on button "OK" at bounding box center [554, 311] width 16 height 12
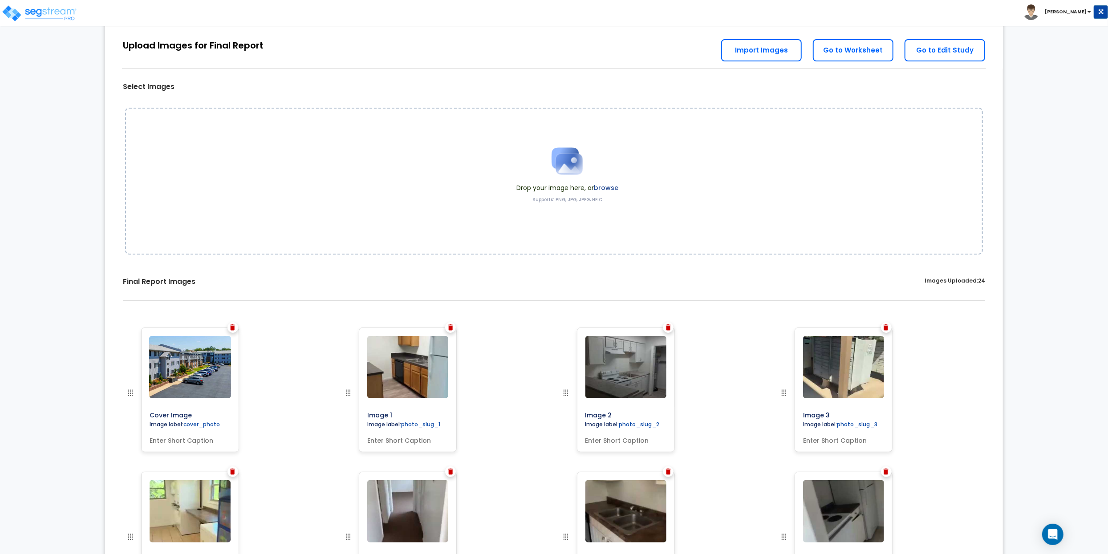
scroll to position [0, 0]
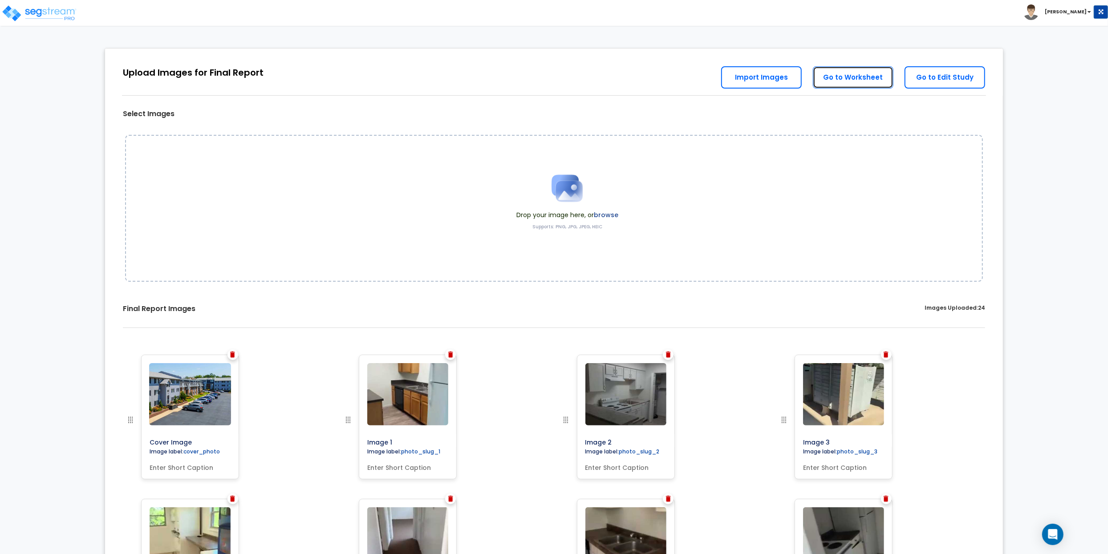
click at [863, 80] on link "Go to Worksheet" at bounding box center [853, 77] width 81 height 22
click at [866, 79] on link "Go to Worksheet" at bounding box center [853, 77] width 81 height 22
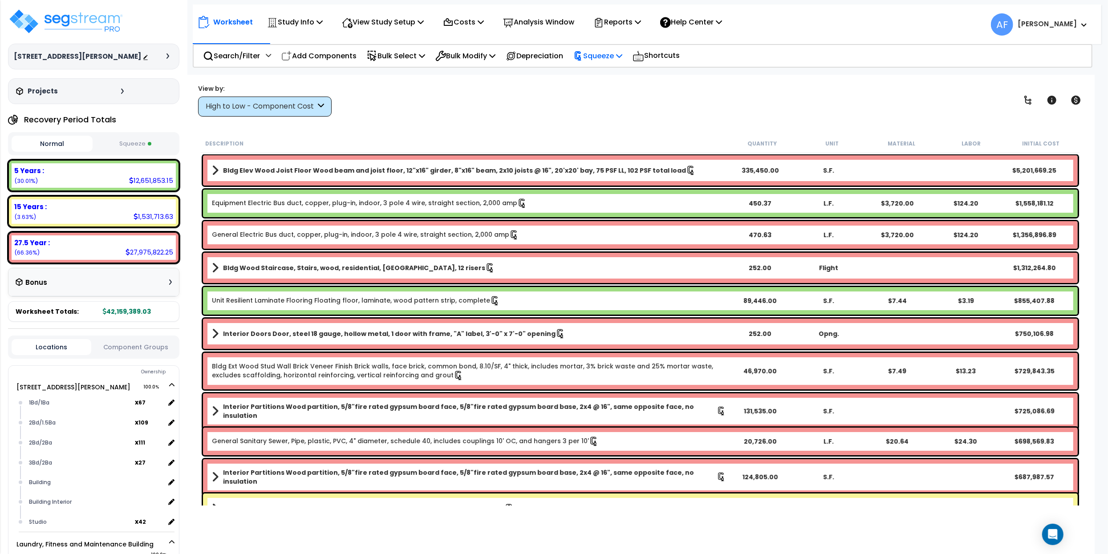
click at [622, 51] on p "Squeeze" at bounding box center [597, 56] width 49 height 12
click at [604, 77] on link "Re-squeeze" at bounding box center [613, 76] width 88 height 18
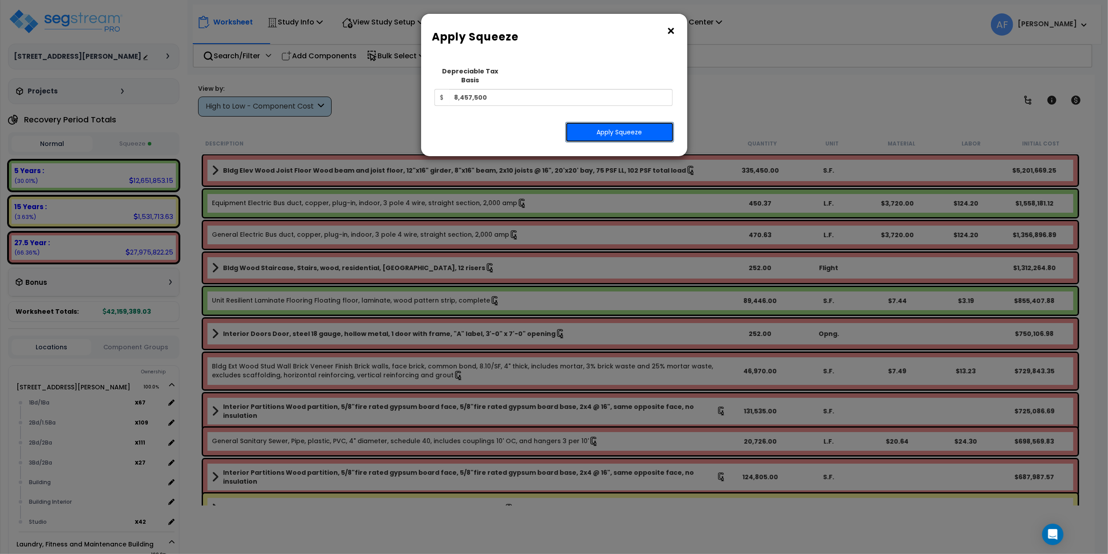
click at [612, 122] on button "Apply Squeeze" at bounding box center [619, 132] width 109 height 20
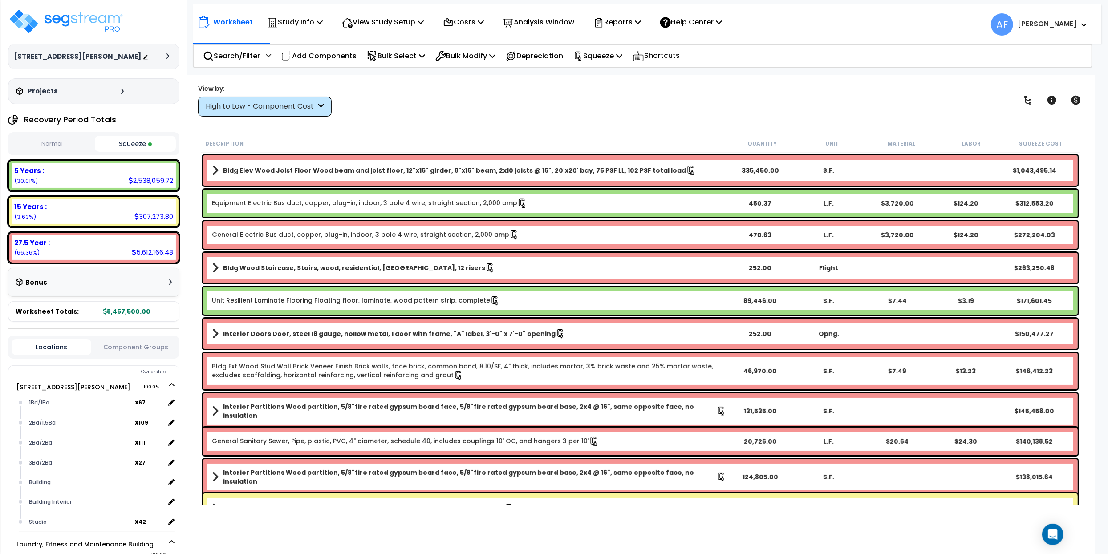
drag, startPoint x: 574, startPoint y: 128, endPoint x: 608, endPoint y: 72, distance: 65.1
click at [575, 128] on div "Worksheet Study Info Study Setup Add Property Unit Template study Clone study AF" at bounding box center [640, 352] width 908 height 554
click at [641, 30] on div "Reports" at bounding box center [617, 22] width 48 height 21
click at [632, 40] on link "Get Report" at bounding box center [633, 42] width 88 height 18
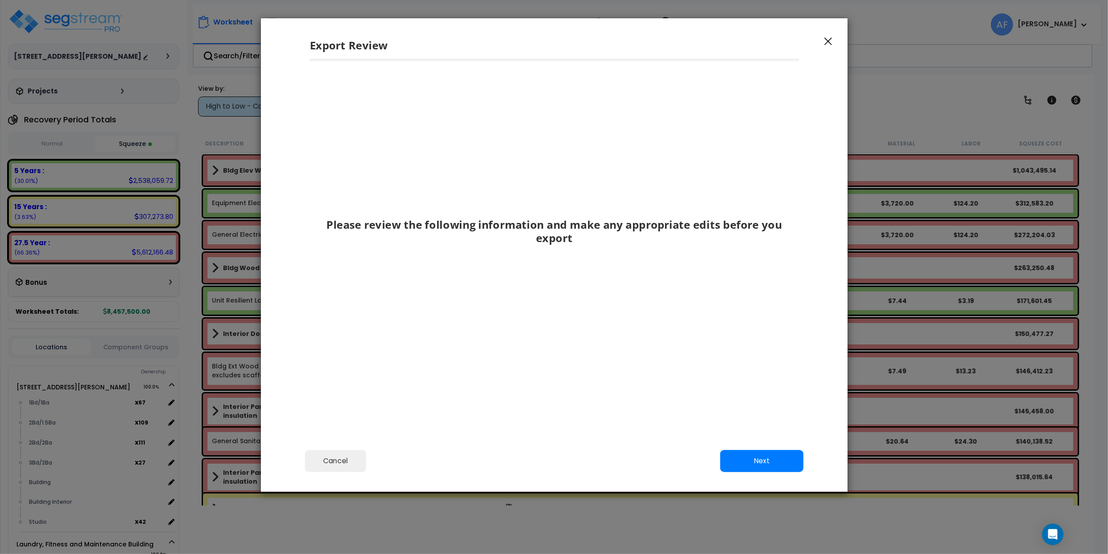
click at [778, 475] on div "Cancel Back Next Export Edit Images" at bounding box center [554, 467] width 587 height 49
click at [759, 462] on button "Next" at bounding box center [761, 461] width 83 height 22
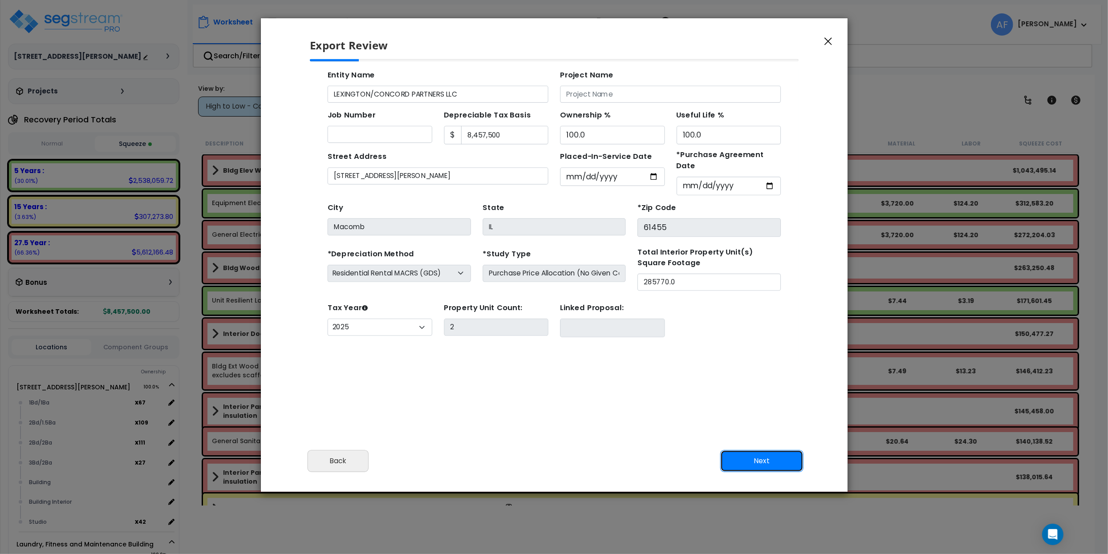
scroll to position [52, 0]
click at [774, 458] on button "Next" at bounding box center [761, 461] width 83 height 22
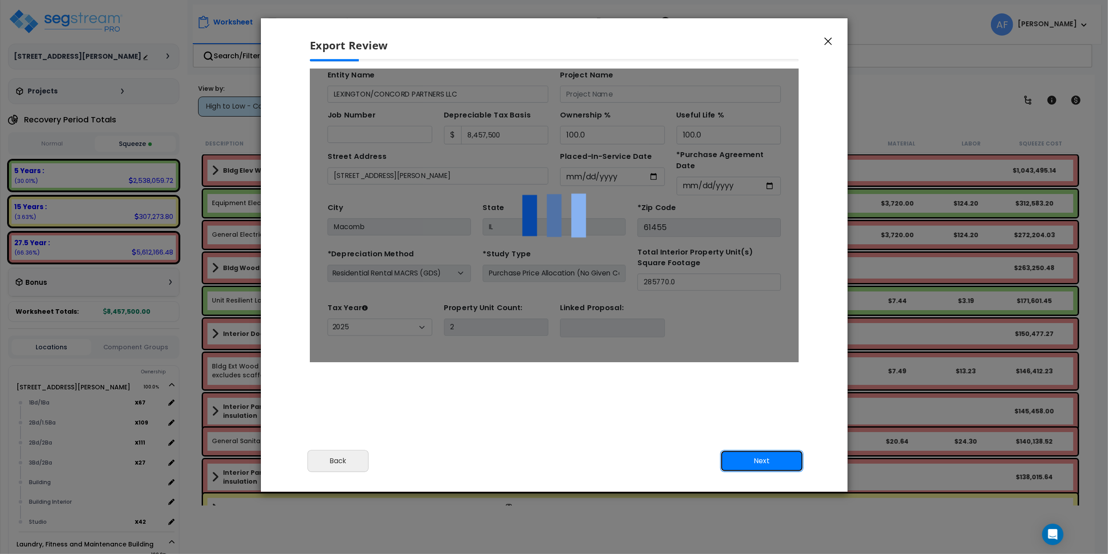
scroll to position [0, 0]
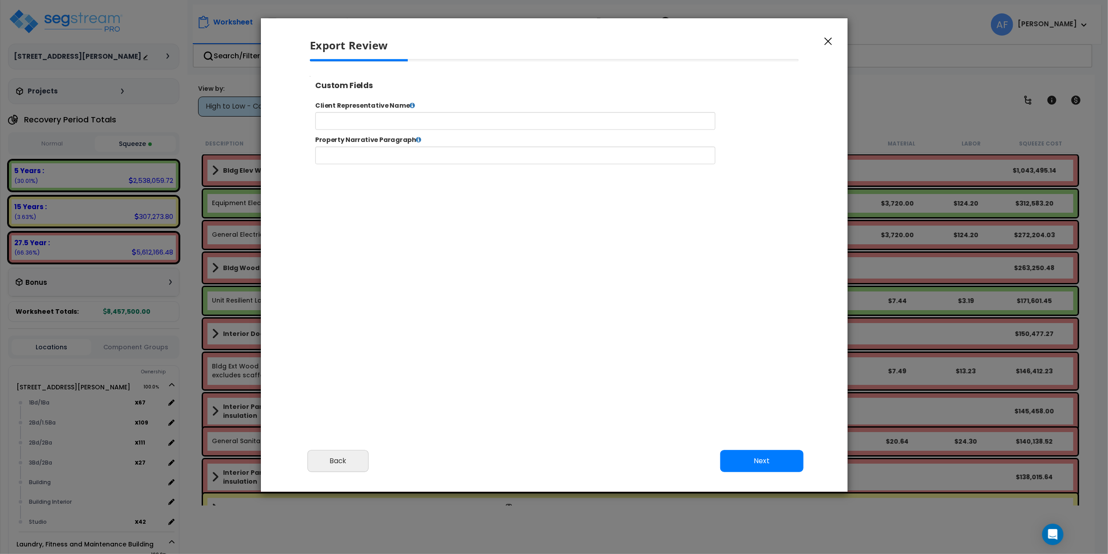
select select "2025"
click at [757, 452] on button "Next" at bounding box center [761, 461] width 83 height 22
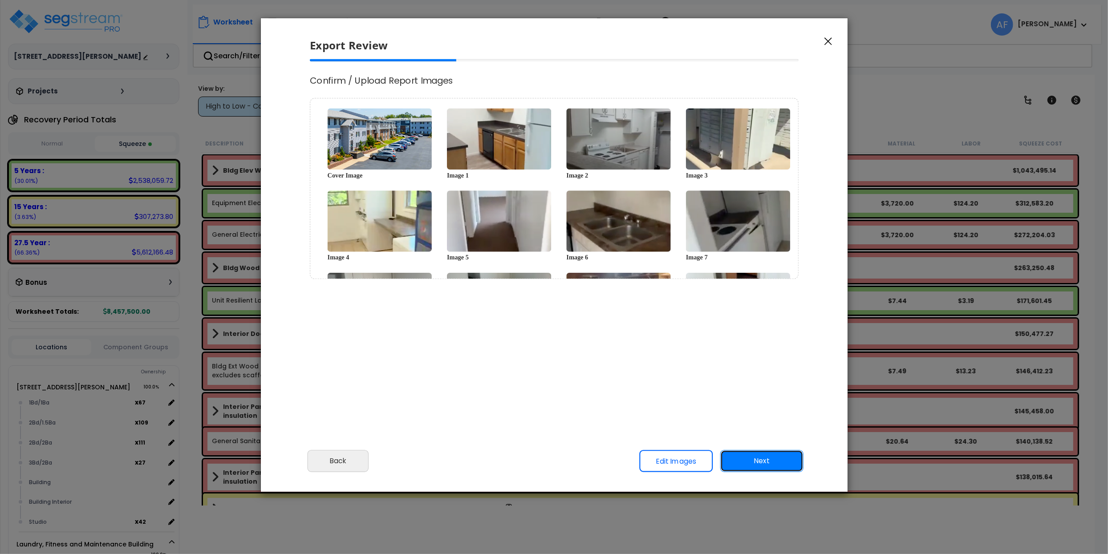
scroll to position [0, 0]
click at [769, 462] on button "Next" at bounding box center [761, 461] width 83 height 22
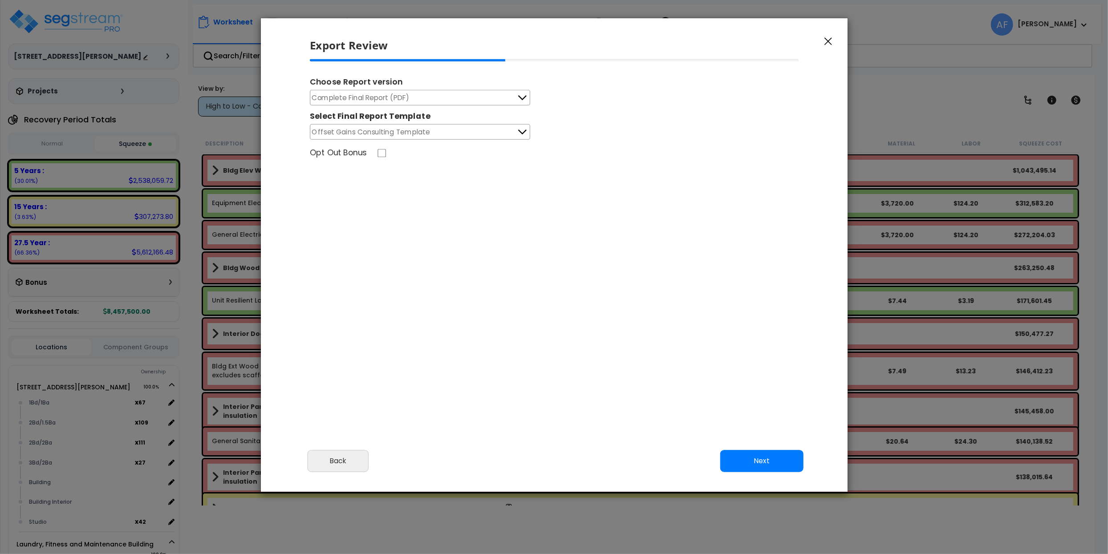
click at [524, 98] on icon at bounding box center [522, 98] width 8 height 5
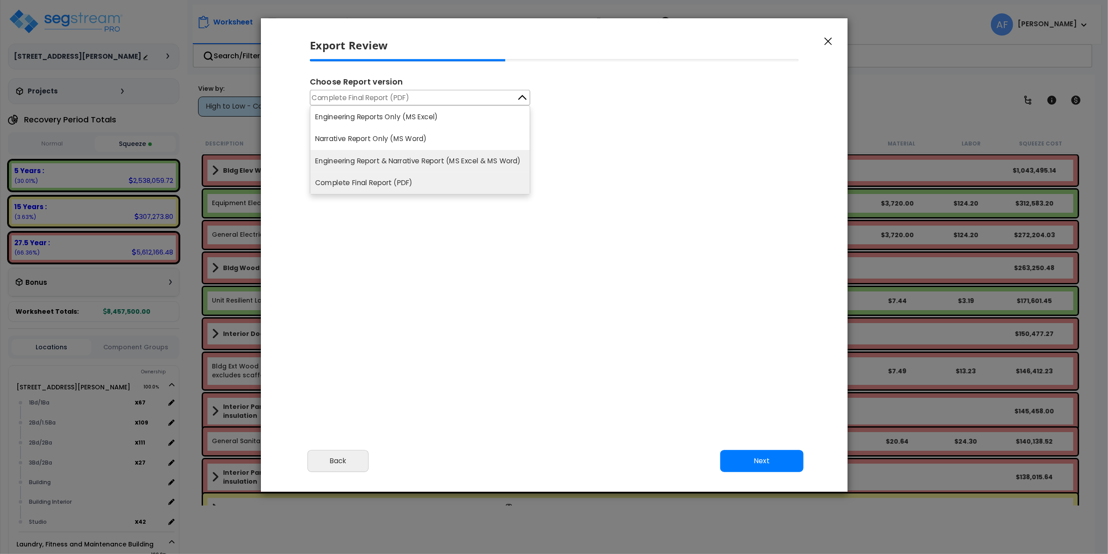
click at [472, 155] on li "Engineering Report & Narrative Report (MS Excel & MS Word)" at bounding box center [419, 161] width 219 height 22
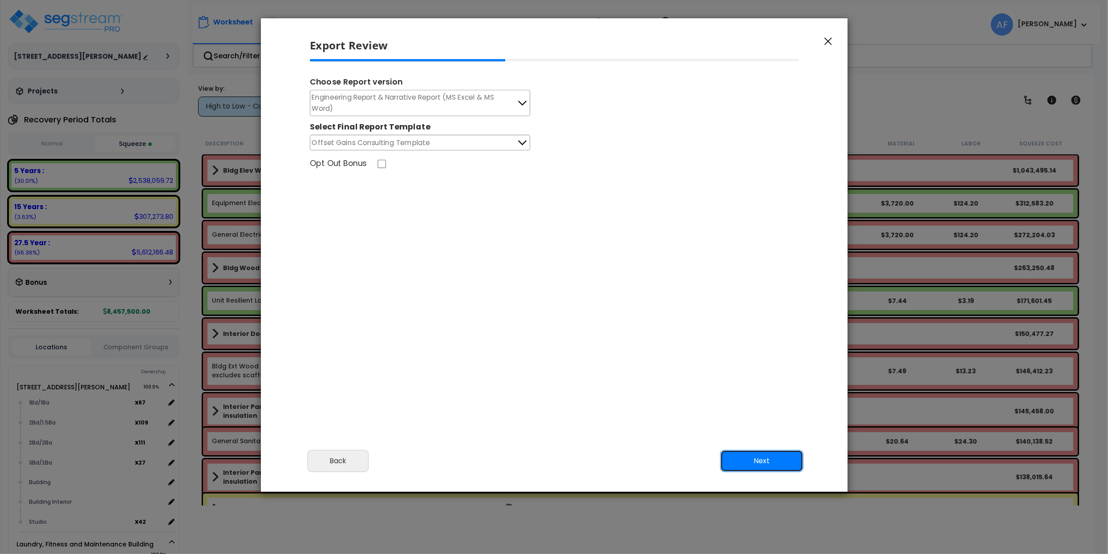
click at [753, 455] on button "Next" at bounding box center [761, 461] width 83 height 22
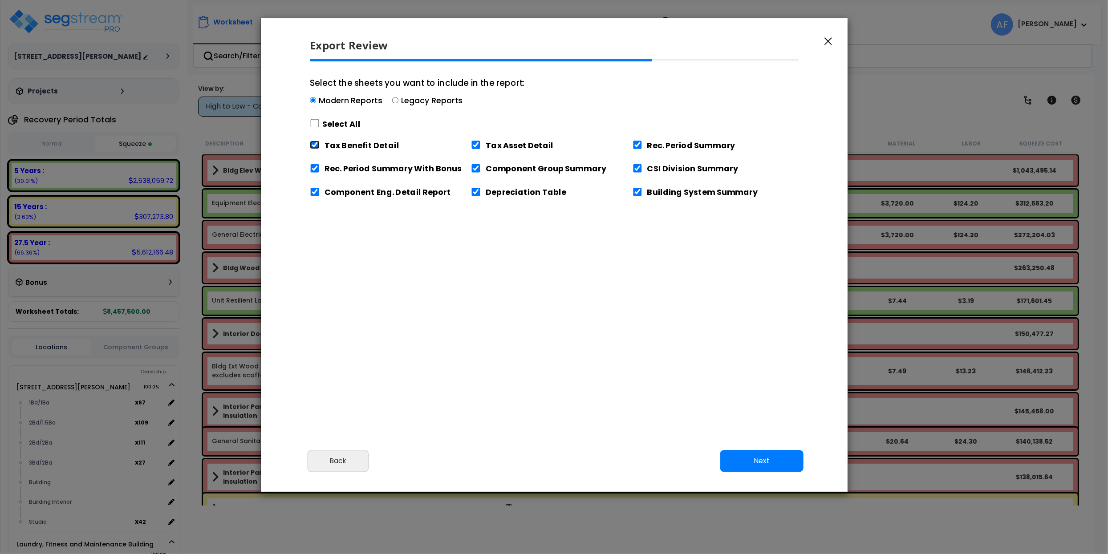
click at [319, 146] on input "Tax Benefit Detail" at bounding box center [315, 145] width 10 height 8
checkbox input "false"
click at [774, 463] on button "Next" at bounding box center [761, 461] width 83 height 22
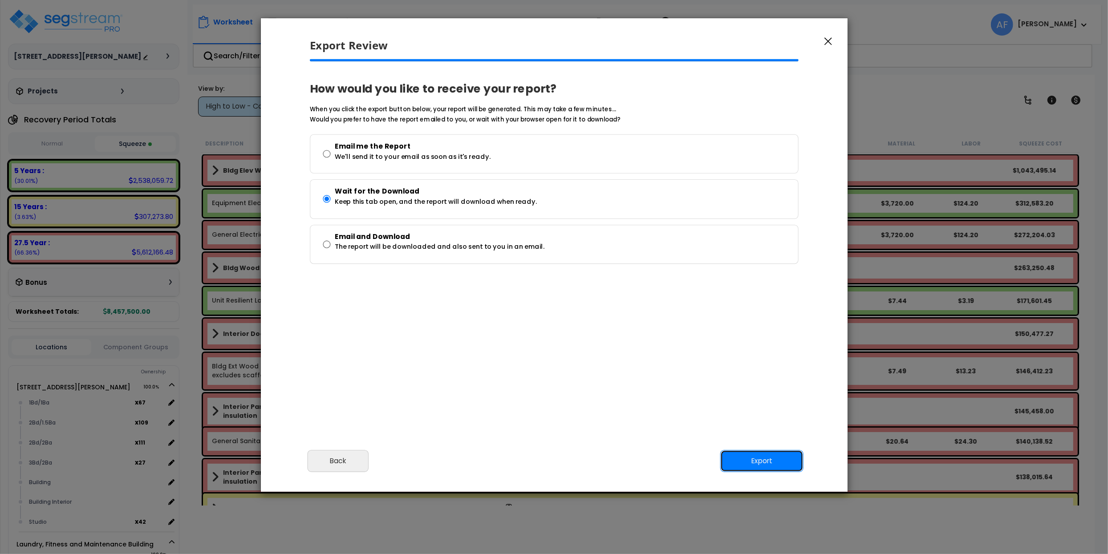
click at [768, 453] on button "Export" at bounding box center [761, 461] width 83 height 22
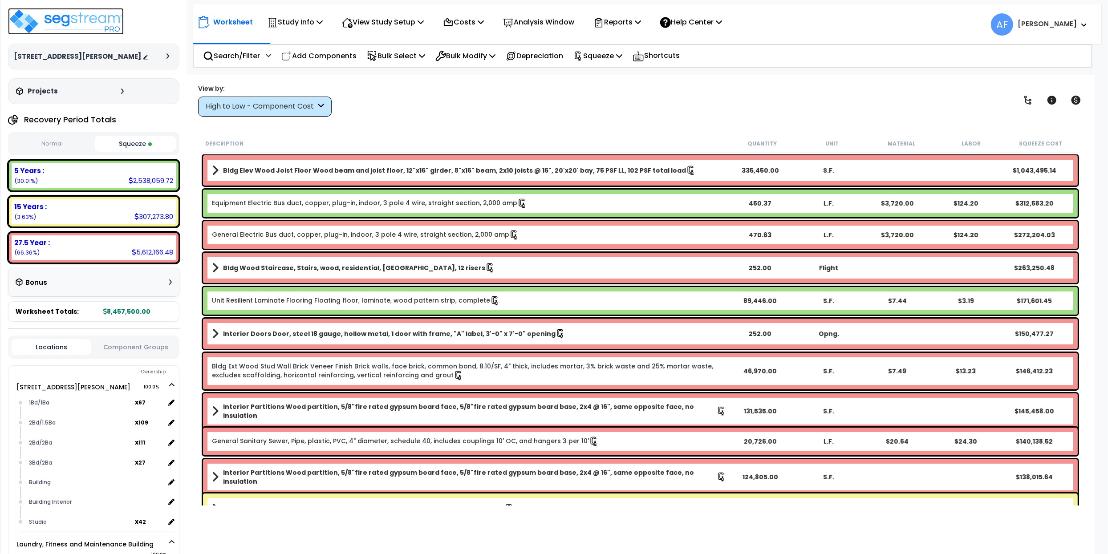
click at [96, 17] on img at bounding box center [66, 21] width 116 height 27
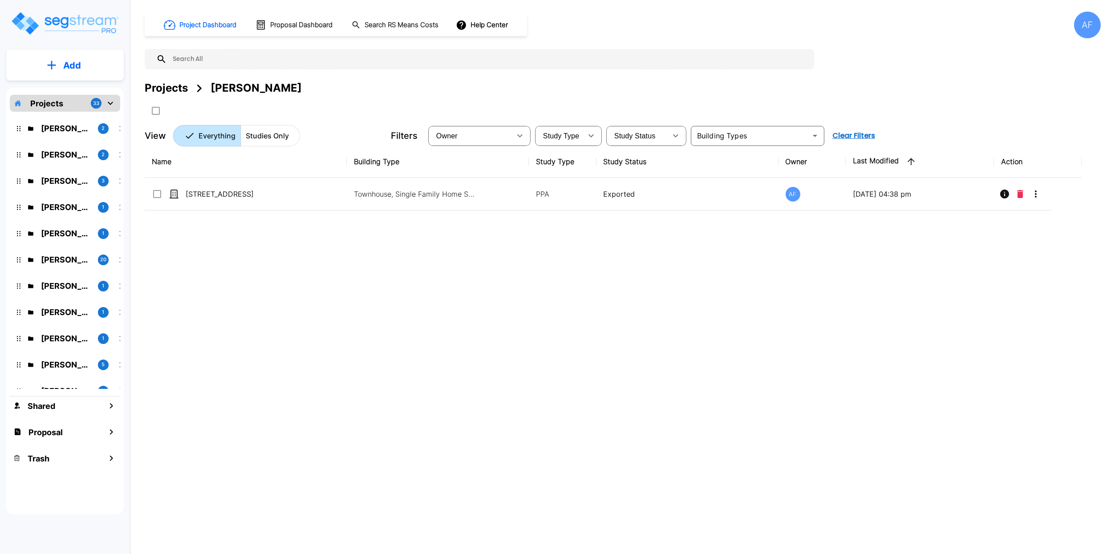
click at [226, 62] on input "text" at bounding box center [488, 59] width 643 height 20
paste input "[STREET_ADDRESS]"
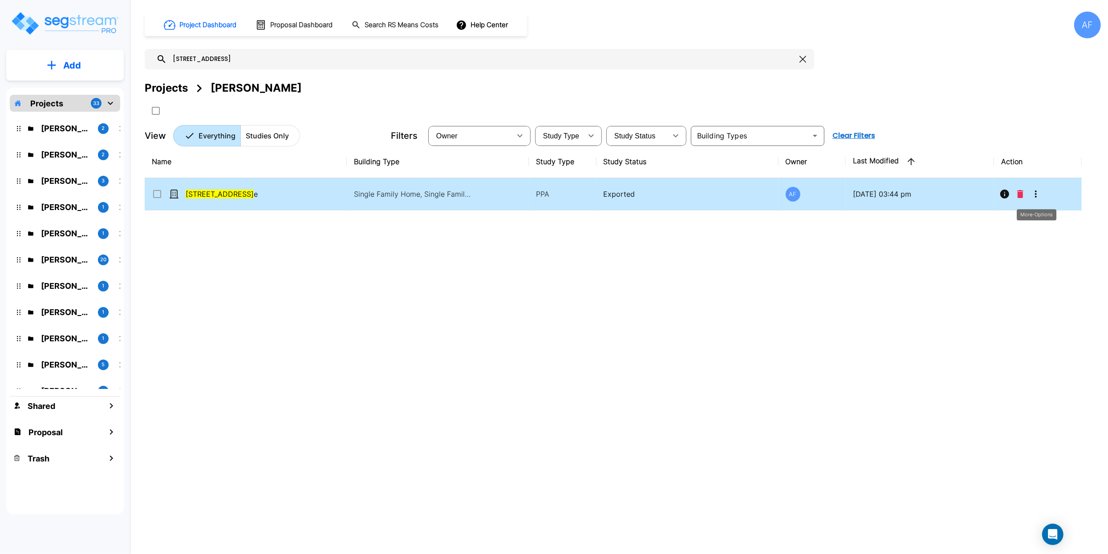
type input "[STREET_ADDRESS]"
click at [1037, 190] on icon "More-Options" at bounding box center [1035, 194] width 11 height 11
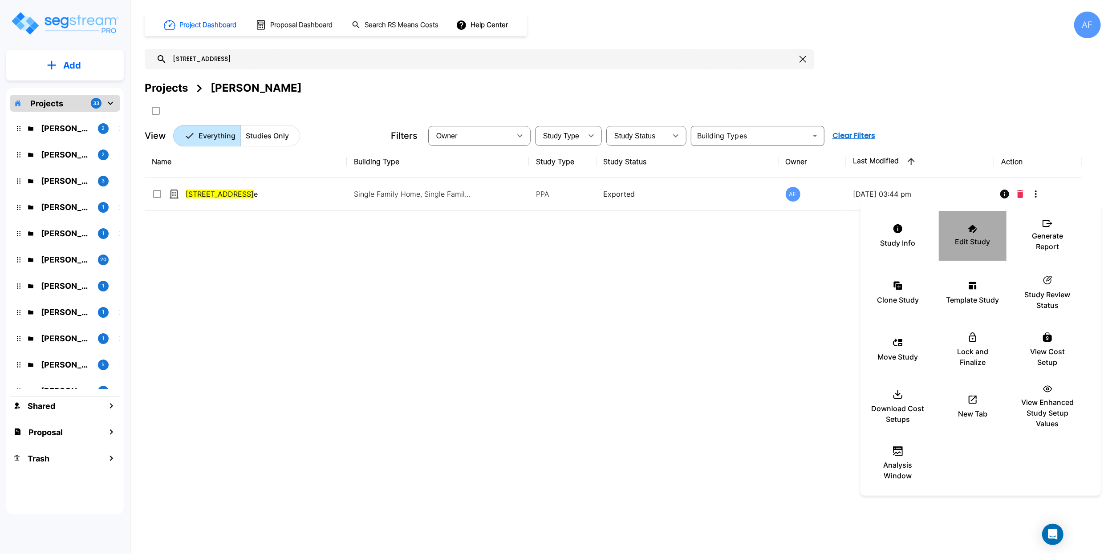
click at [967, 247] on p "Edit Study" at bounding box center [972, 241] width 35 height 11
drag, startPoint x: 254, startPoint y: 59, endPoint x: 234, endPoint y: 58, distance: 20.0
click at [254, 59] on div at bounding box center [554, 277] width 1108 height 554
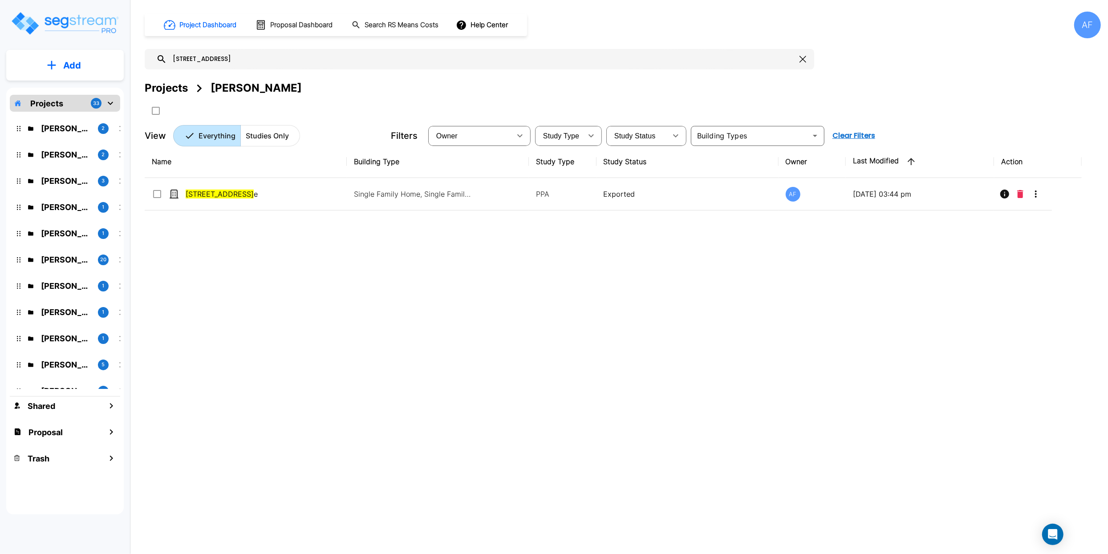
click at [231, 57] on div "Study Info Edit Study Generate Report Clone Study Template Study ic_fluent_stat…" at bounding box center [554, 277] width 1108 height 554
checkbox input "true"
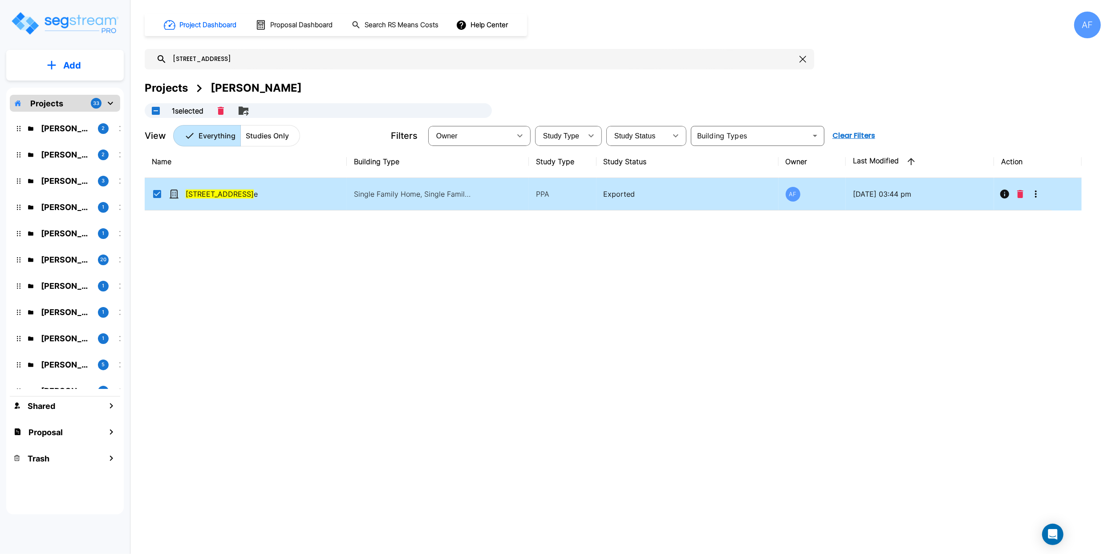
drag, startPoint x: 214, startPoint y: 58, endPoint x: 151, endPoint y: 61, distance: 62.3
click at [152, 61] on div "1525 12th Av" at bounding box center [479, 59] width 669 height 20
paste input "[STREET_ADDRESS]"
type input "[STREET_ADDRESS]"
click at [1037, 191] on icon "More-Options" at bounding box center [1035, 194] width 11 height 11
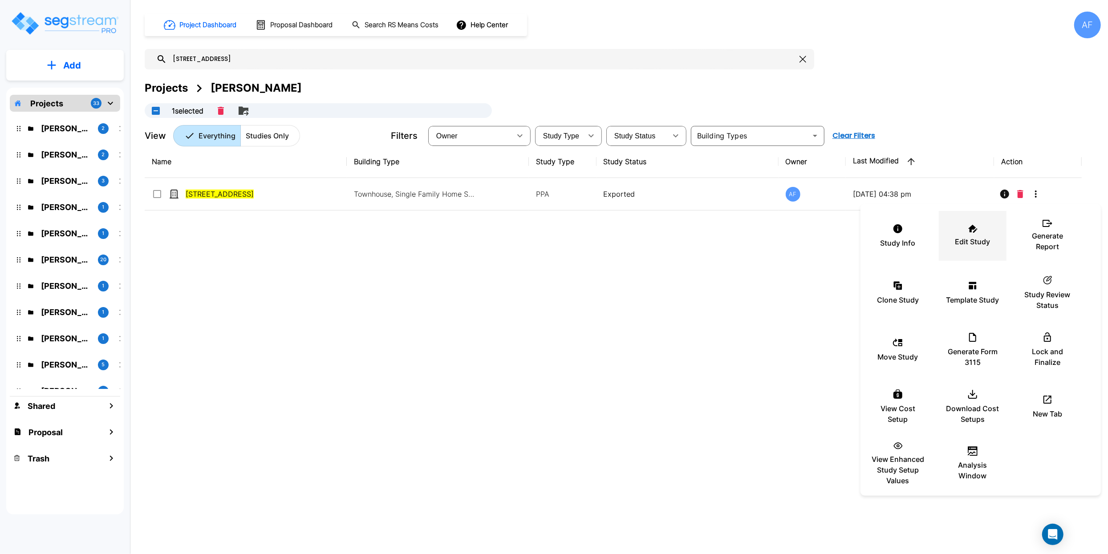
click at [978, 235] on div "Edit Study" at bounding box center [972, 236] width 53 height 45
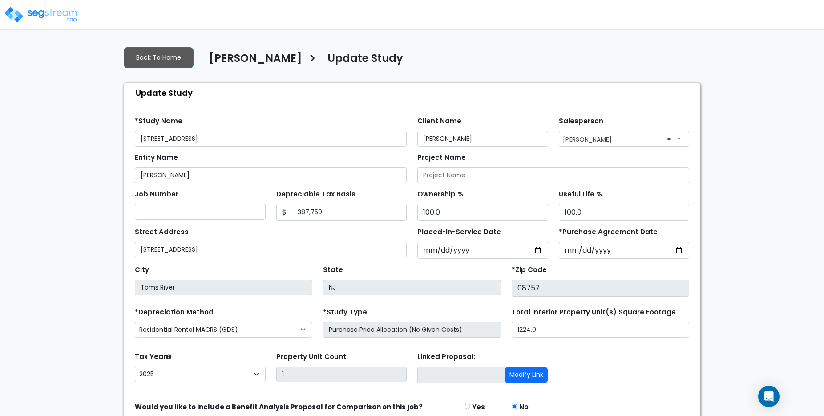
select select "2025"
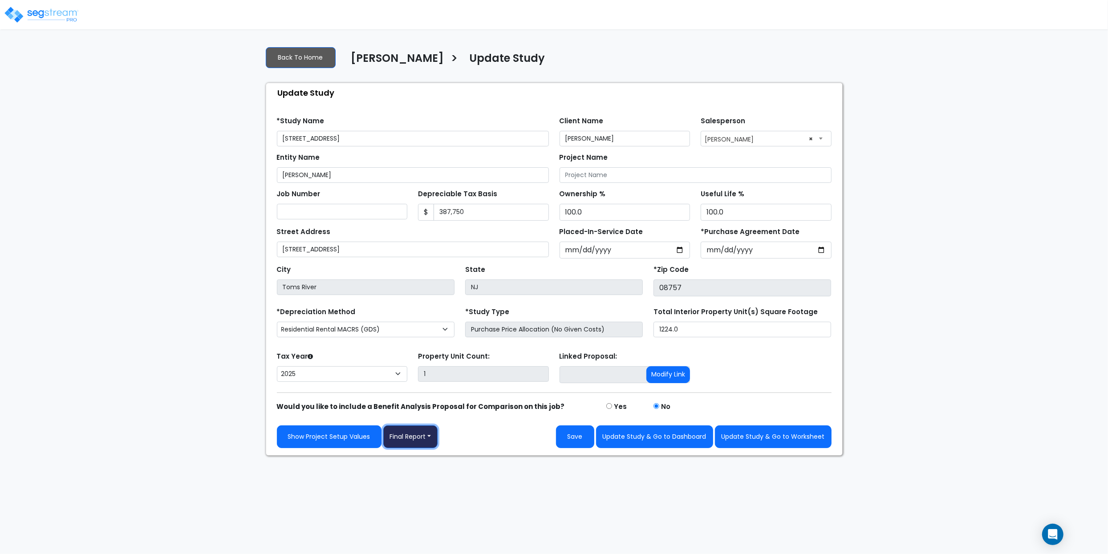
click at [418, 415] on button "Final Report" at bounding box center [410, 436] width 55 height 23
click at [433, 415] on link "Report Images" at bounding box center [430, 483] width 93 height 20
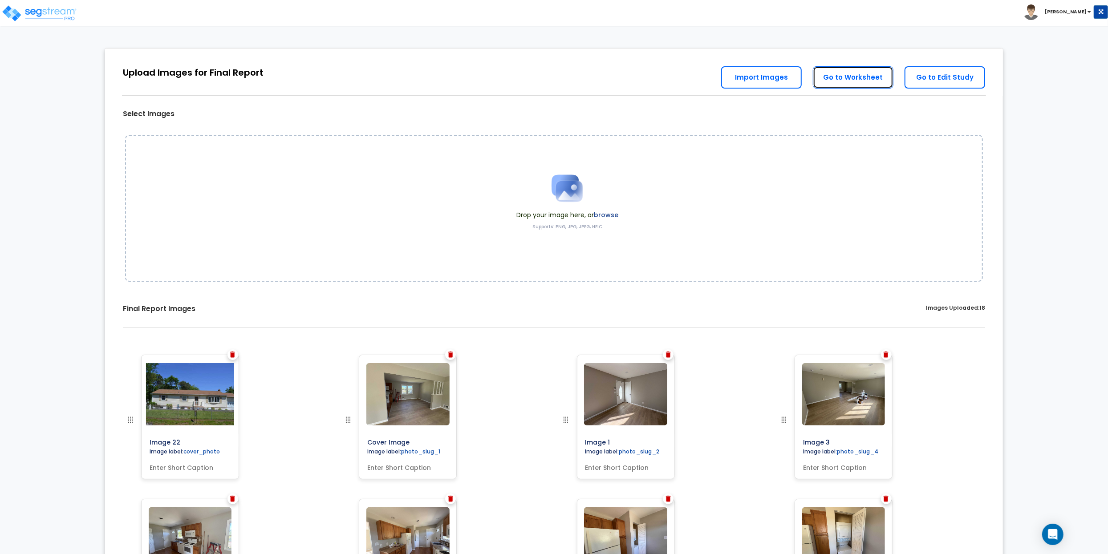
click at [863, 77] on link "Go to Worksheet" at bounding box center [853, 77] width 81 height 22
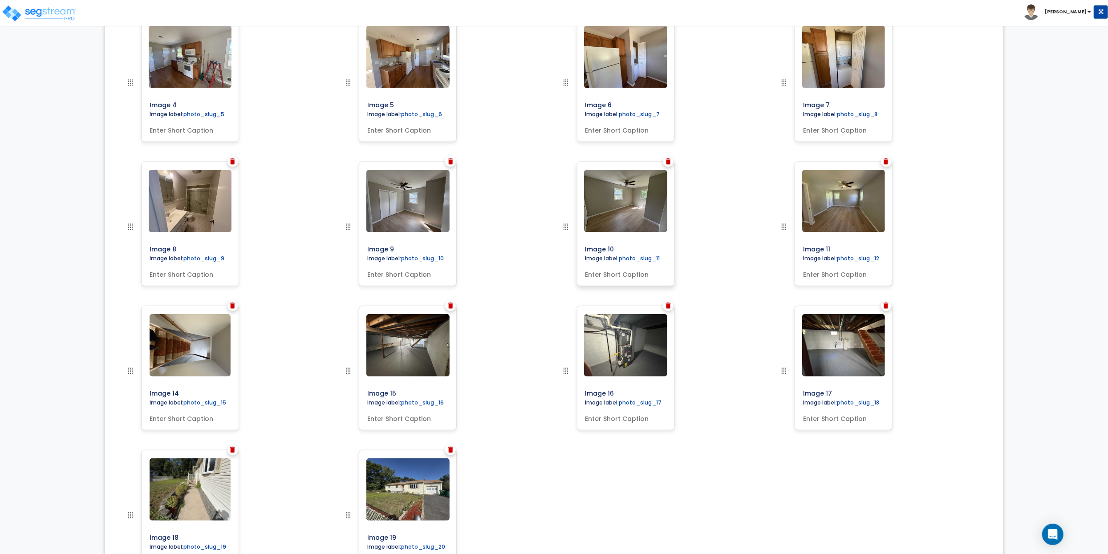
scroll to position [483, 0]
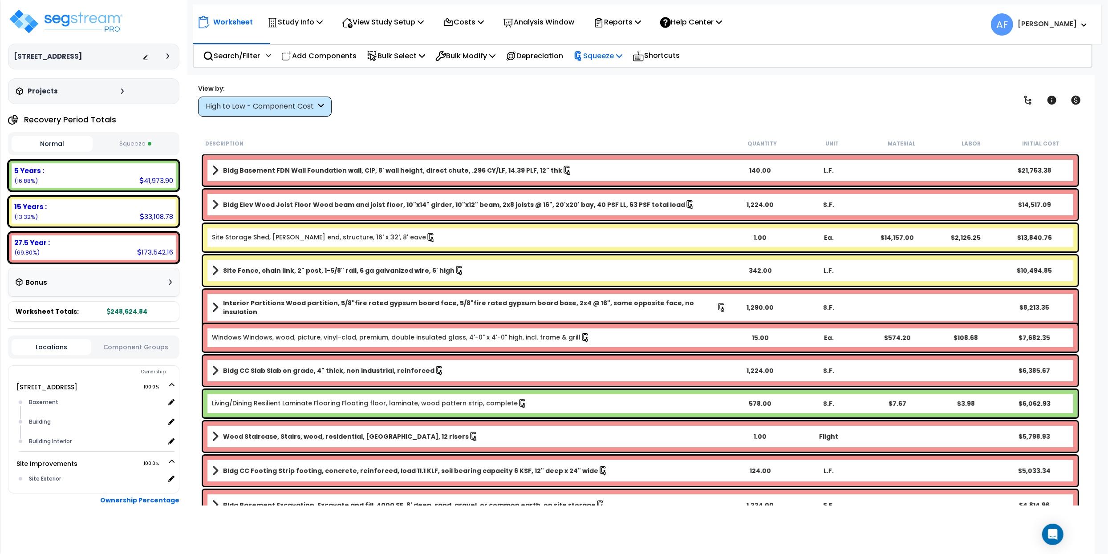
click at [622, 57] on p "Squeeze" at bounding box center [597, 56] width 49 height 12
click at [620, 73] on link "Re-squeeze" at bounding box center [613, 76] width 88 height 18
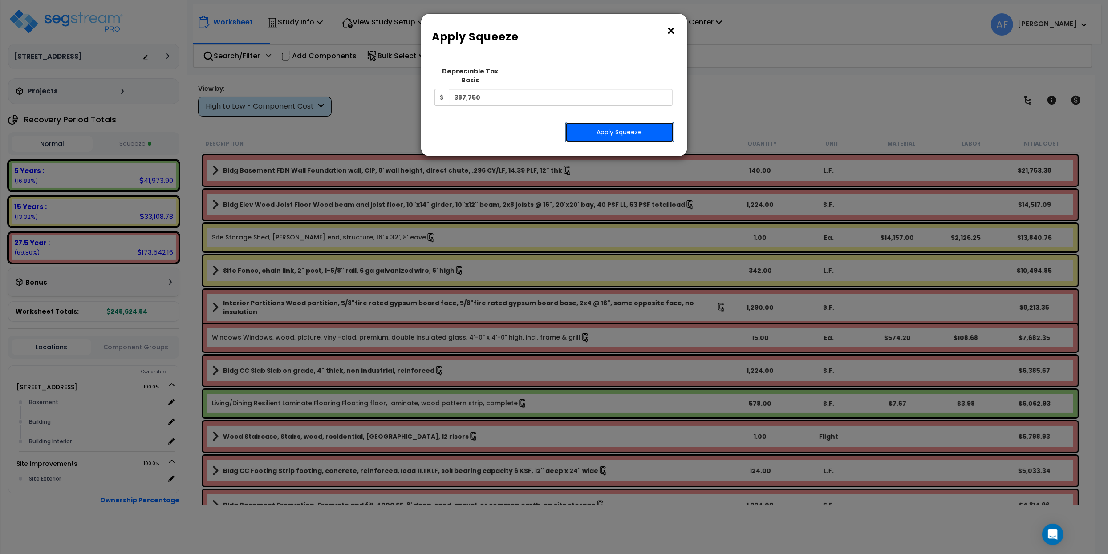
click at [606, 122] on button "Apply Squeeze" at bounding box center [619, 132] width 109 height 20
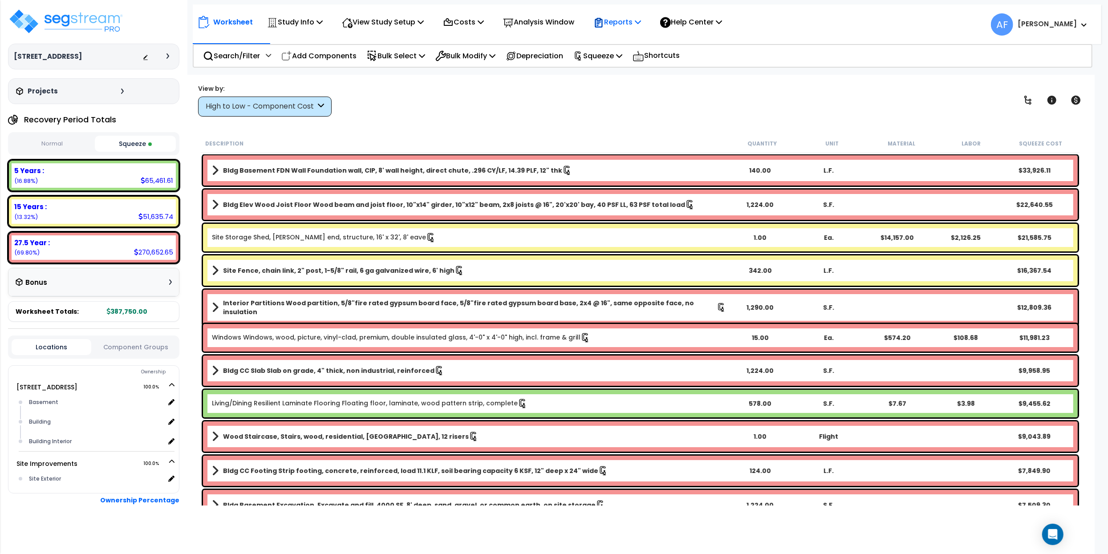
click at [638, 23] on p "Reports" at bounding box center [617, 22] width 48 height 12
click at [633, 46] on link "Get Report" at bounding box center [633, 42] width 88 height 18
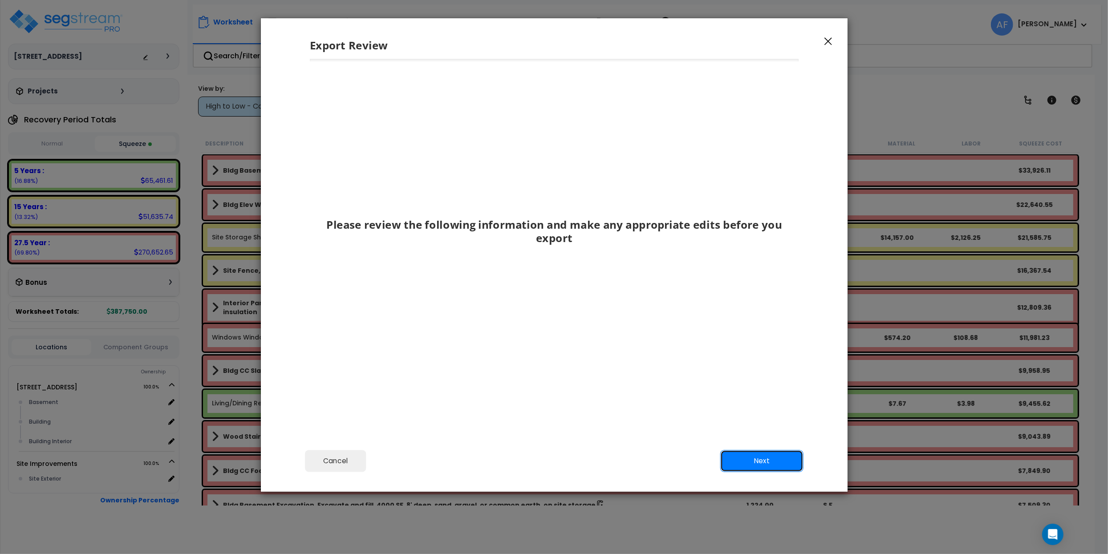
click at [769, 455] on button "Next" at bounding box center [761, 461] width 83 height 22
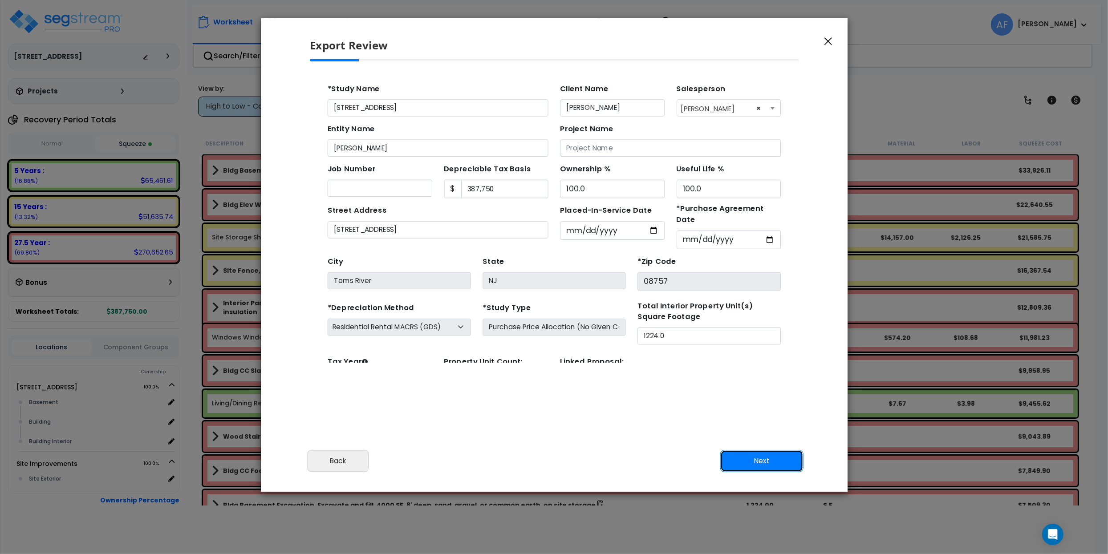
click at [761, 460] on button "Next" at bounding box center [761, 461] width 83 height 22
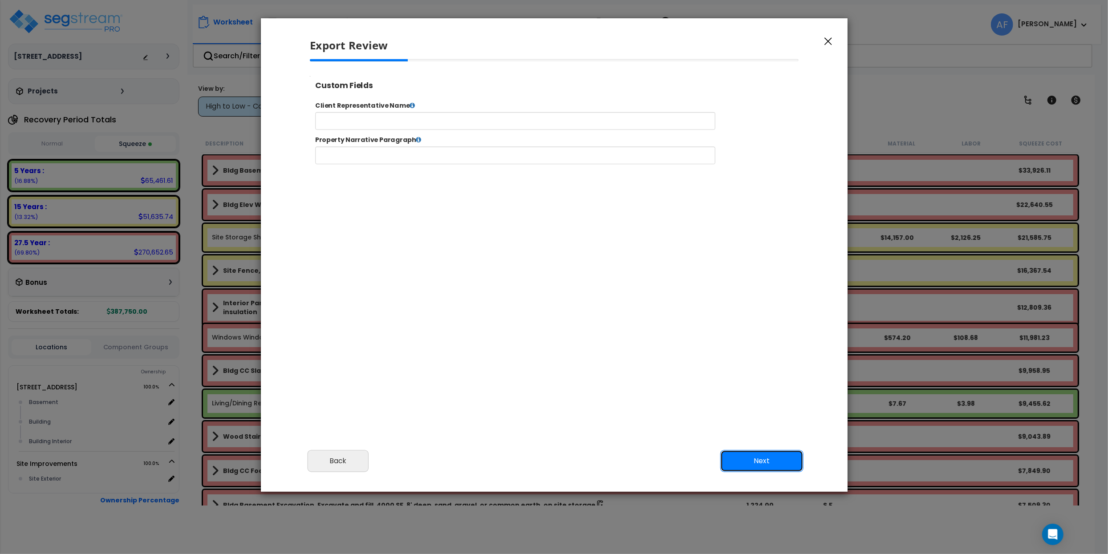
click at [763, 461] on button "Next" at bounding box center [761, 461] width 83 height 22
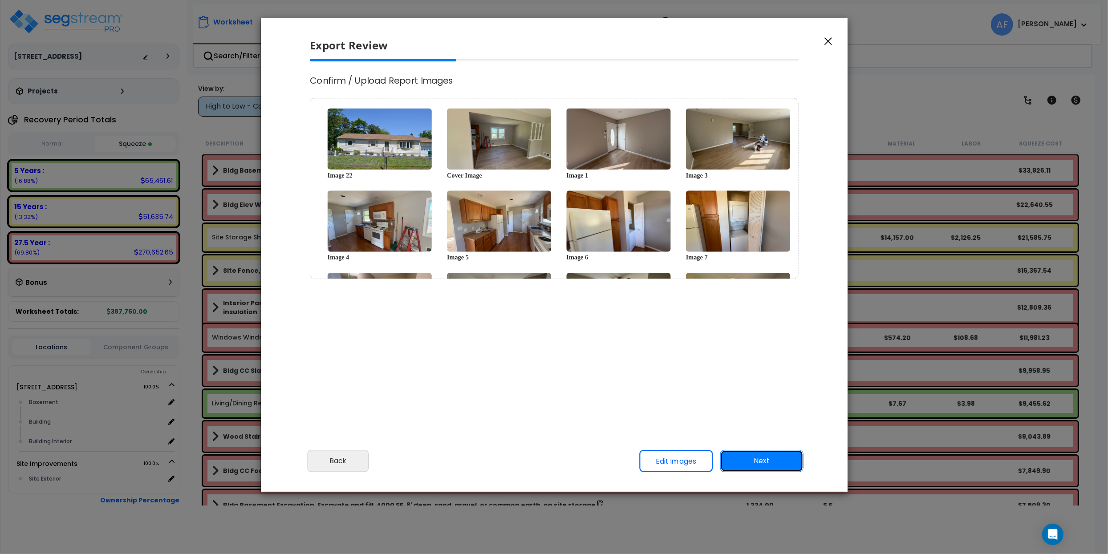
click at [749, 459] on button "Next" at bounding box center [761, 461] width 83 height 22
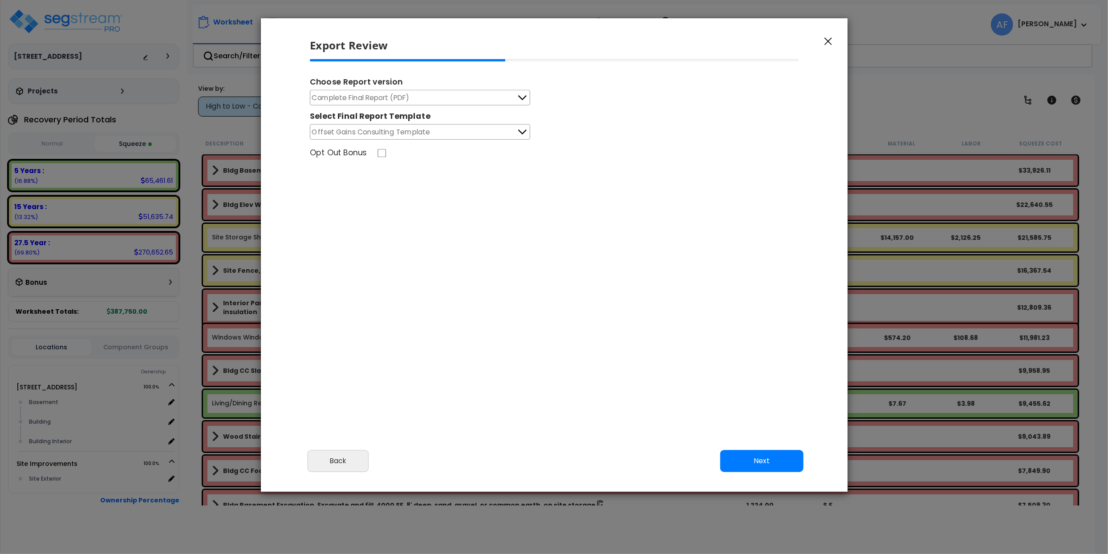
scroll to position [0, 0]
select select "2025"
click at [410, 101] on button "Complete Final Report (PDF)" at bounding box center [420, 98] width 220 height 16
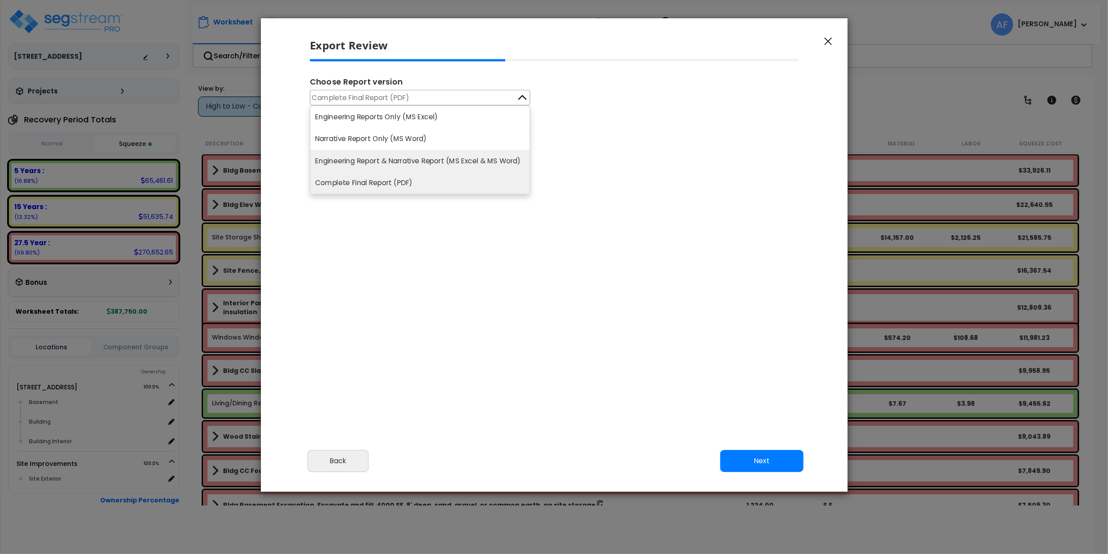
click at [432, 159] on li "Engineering Report & Narrative Report (MS Excel & MS Word)" at bounding box center [419, 161] width 219 height 22
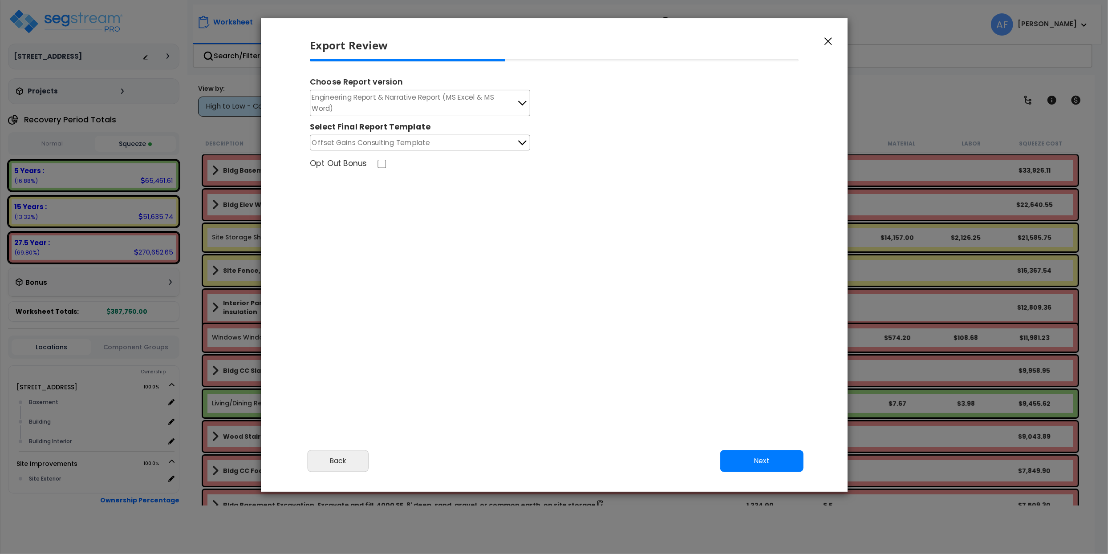
click at [460, 146] on button "Offset Gains Consulting Template" at bounding box center [420, 143] width 220 height 16
click at [629, 167] on div "Opt Out Bonus" at bounding box center [553, 165] width 503 height 14
click at [782, 456] on button "Next" at bounding box center [761, 461] width 83 height 22
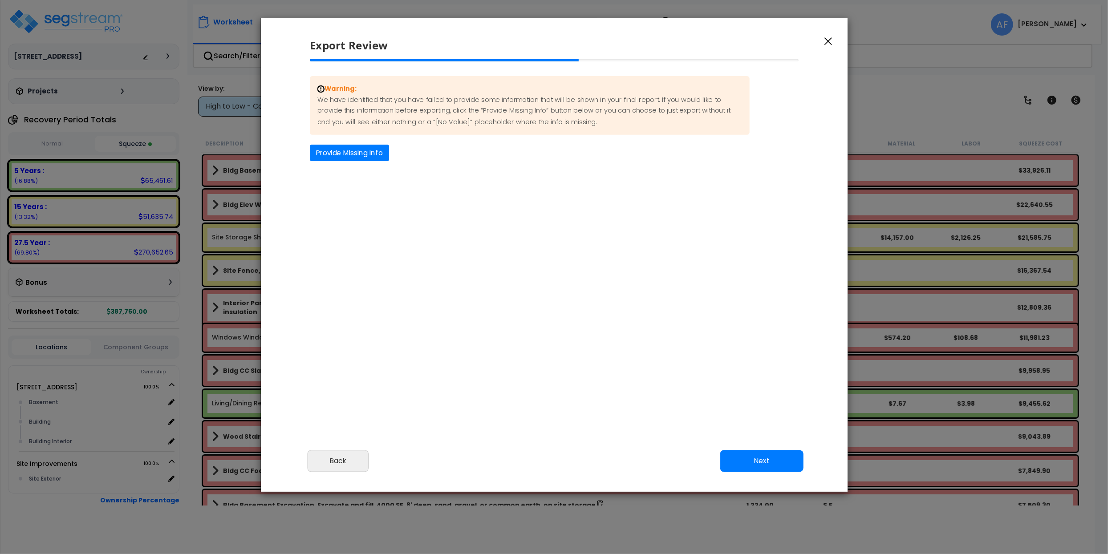
click at [352, 141] on div "Warning: We have identified that you have failed to provide some information th…" at bounding box center [553, 118] width 503 height 85
click at [359, 150] on button "Provide Missing Info" at bounding box center [349, 153] width 79 height 16
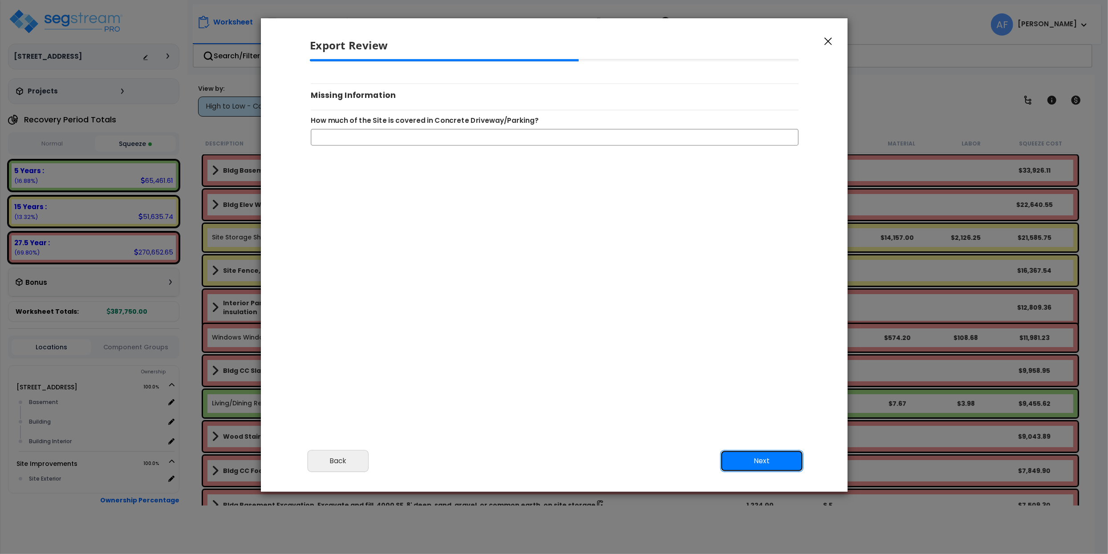
click at [757, 460] on button "Next" at bounding box center [761, 461] width 83 height 22
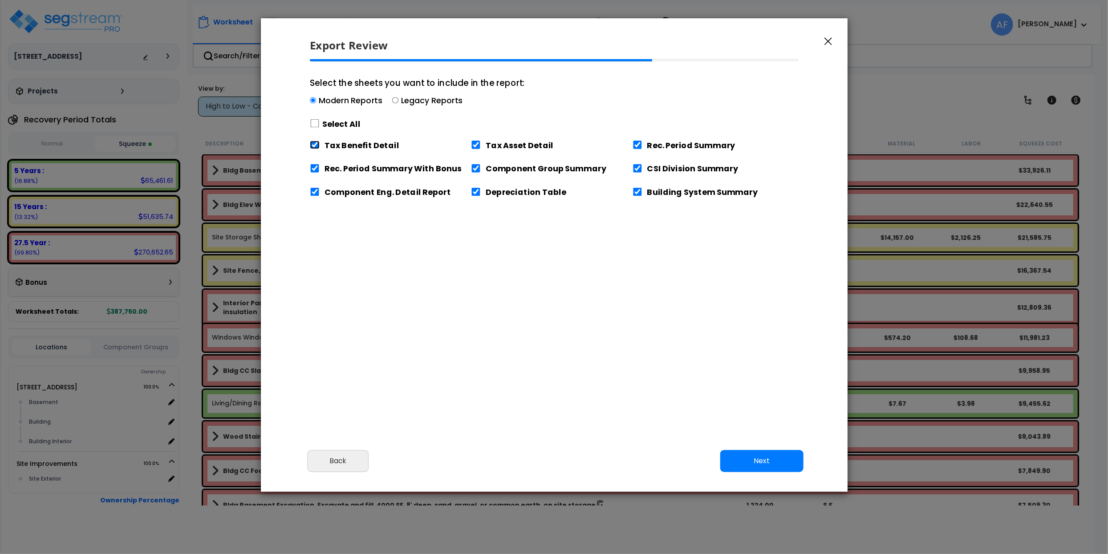
click at [315, 146] on input "Tax Benefit Detail" at bounding box center [315, 145] width 10 height 8
checkbox input "false"
click at [763, 463] on button "Next" at bounding box center [761, 461] width 83 height 22
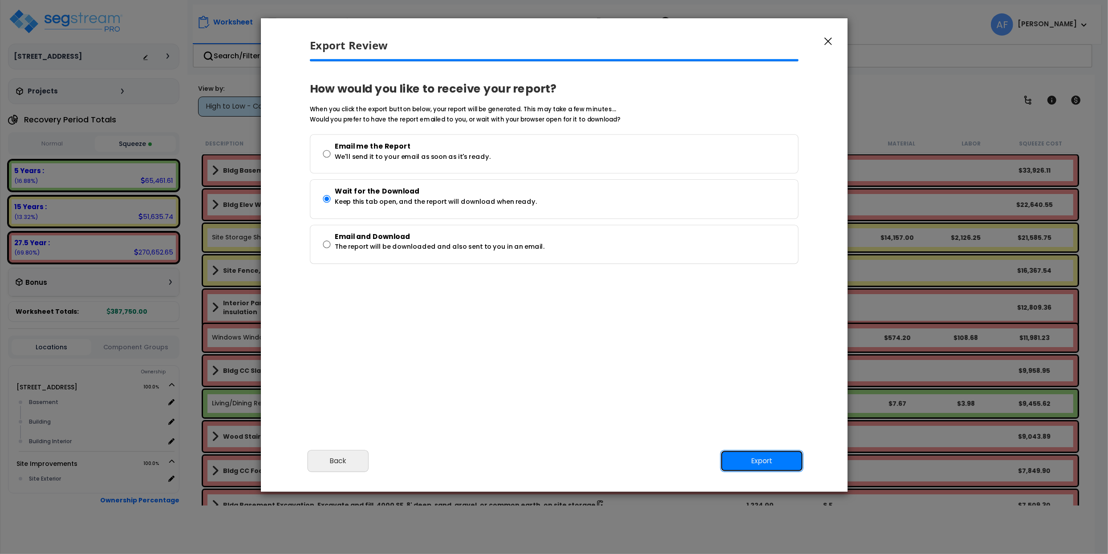
click at [788, 457] on button "Export" at bounding box center [761, 461] width 83 height 22
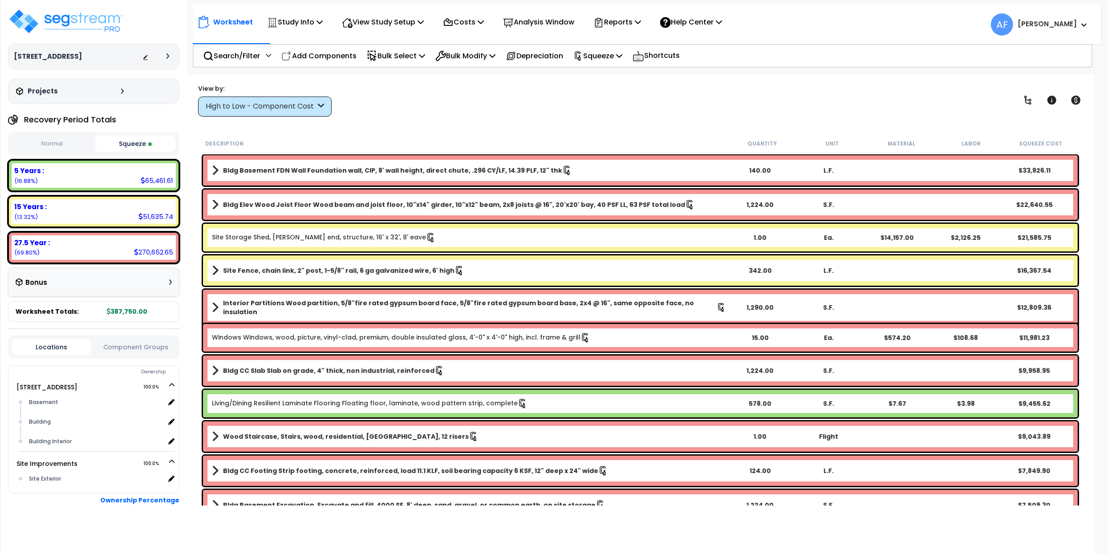
click at [602, 104] on div "View by: High to Low - Component Cost High to Low - Component Cost" at bounding box center [640, 100] width 891 height 33
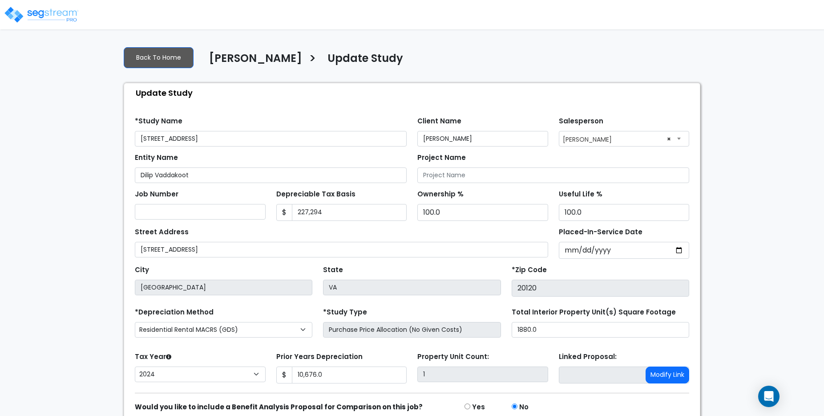
select select "2024"
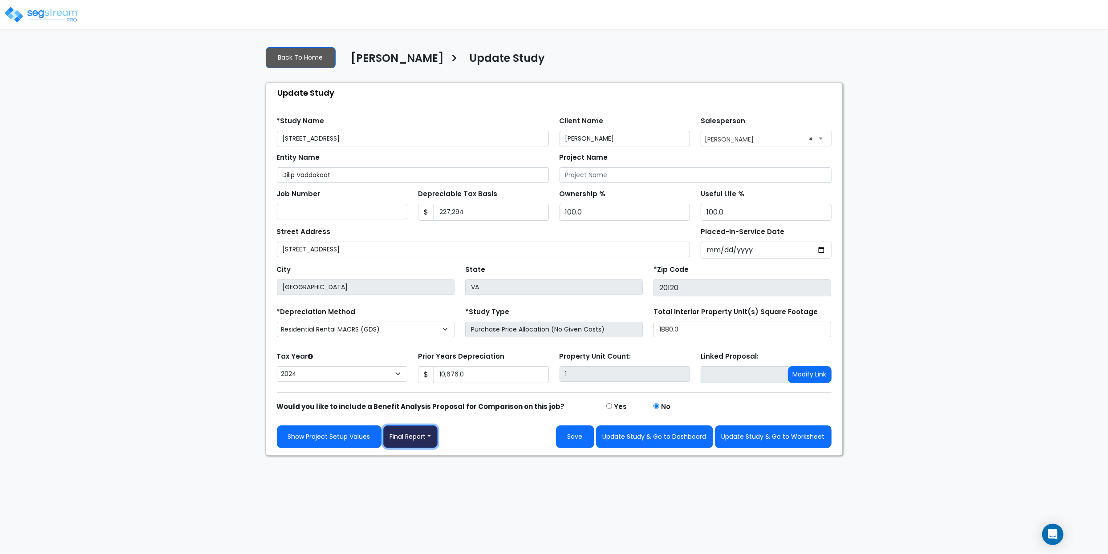
click at [419, 415] on button "Final Report" at bounding box center [410, 436] width 55 height 23
click at [439, 415] on link "Report Images" at bounding box center [430, 483] width 93 height 20
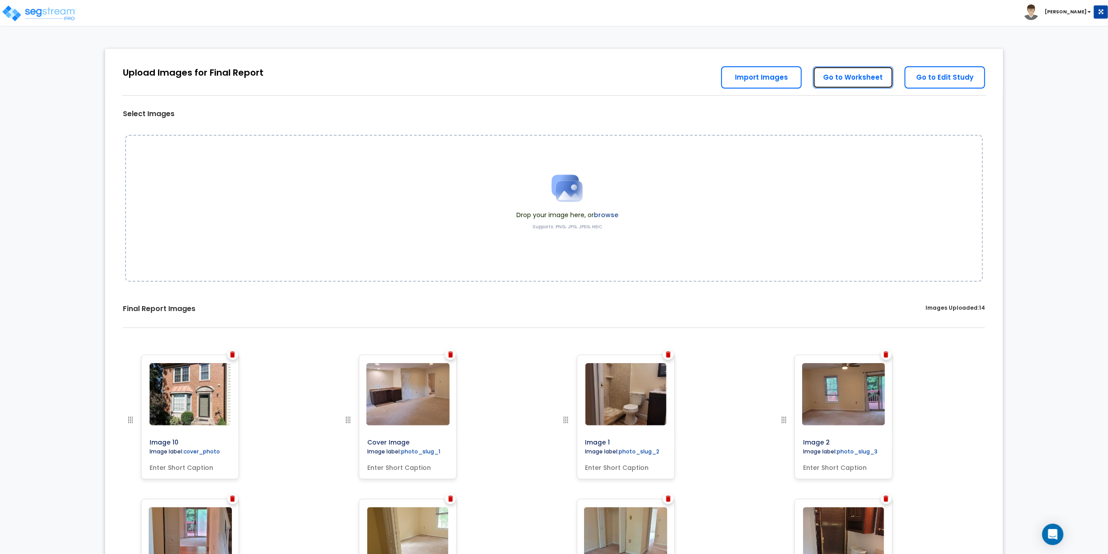
click at [855, 80] on link "Go to Worksheet" at bounding box center [853, 77] width 81 height 22
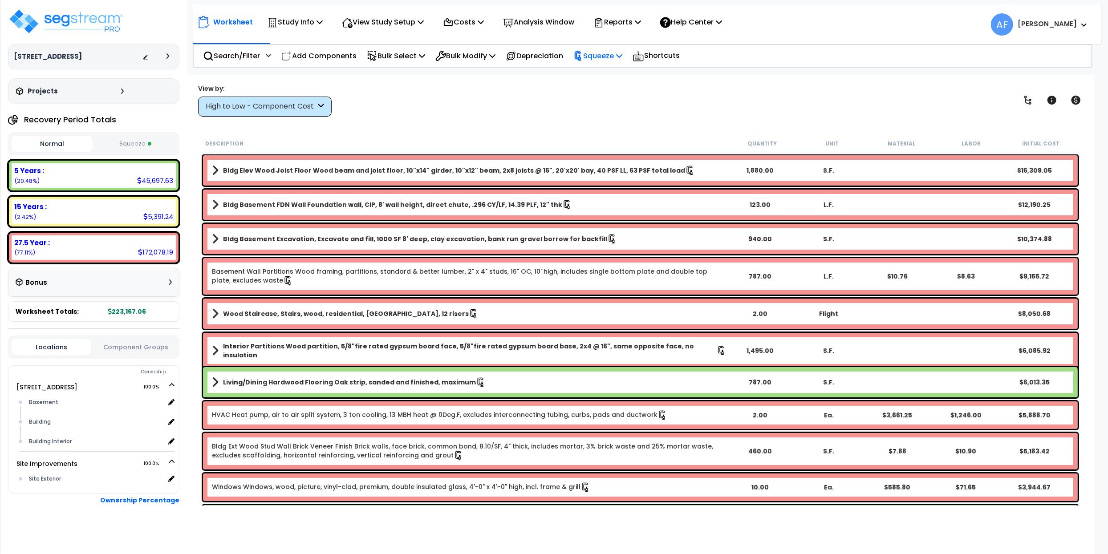
click at [611, 60] on p "Squeeze" at bounding box center [597, 56] width 49 height 12
click at [611, 75] on link "Re-squeeze" at bounding box center [613, 76] width 88 height 18
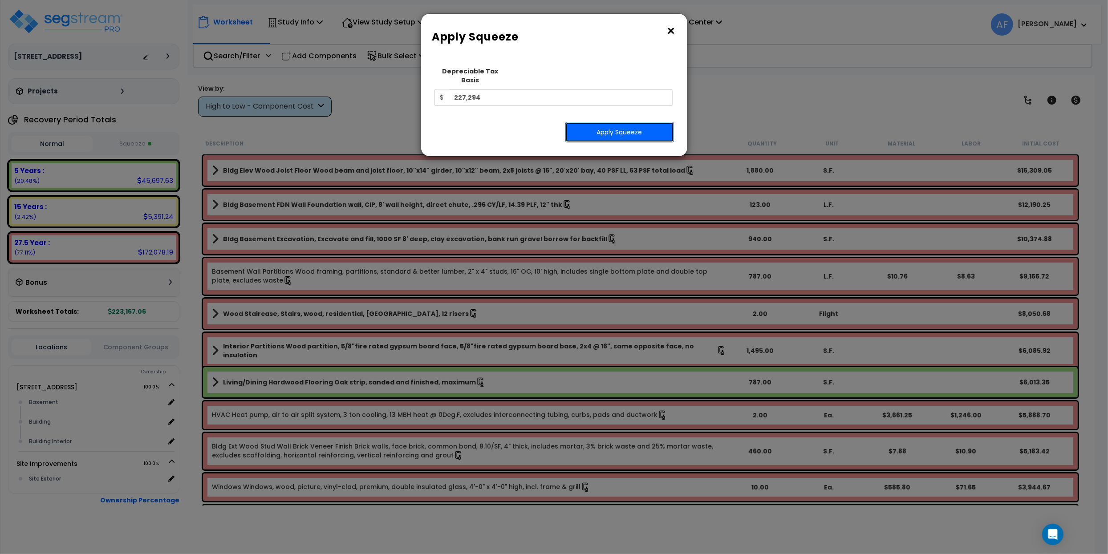
click at [628, 122] on button "Apply Squeeze" at bounding box center [619, 132] width 109 height 20
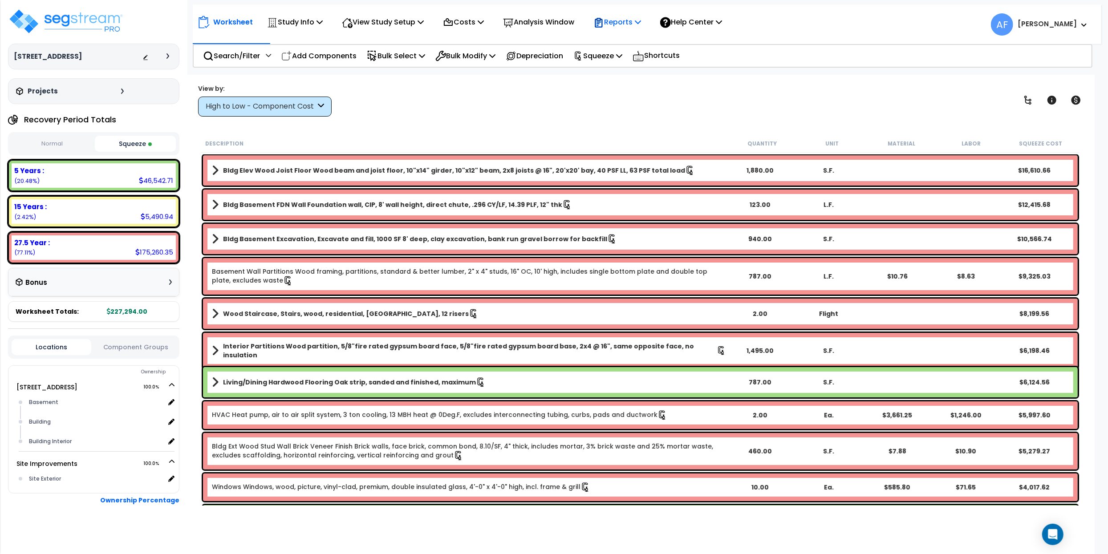
click at [638, 23] on p "Reports" at bounding box center [617, 22] width 48 height 12
click at [632, 45] on link "Get Report" at bounding box center [633, 42] width 88 height 18
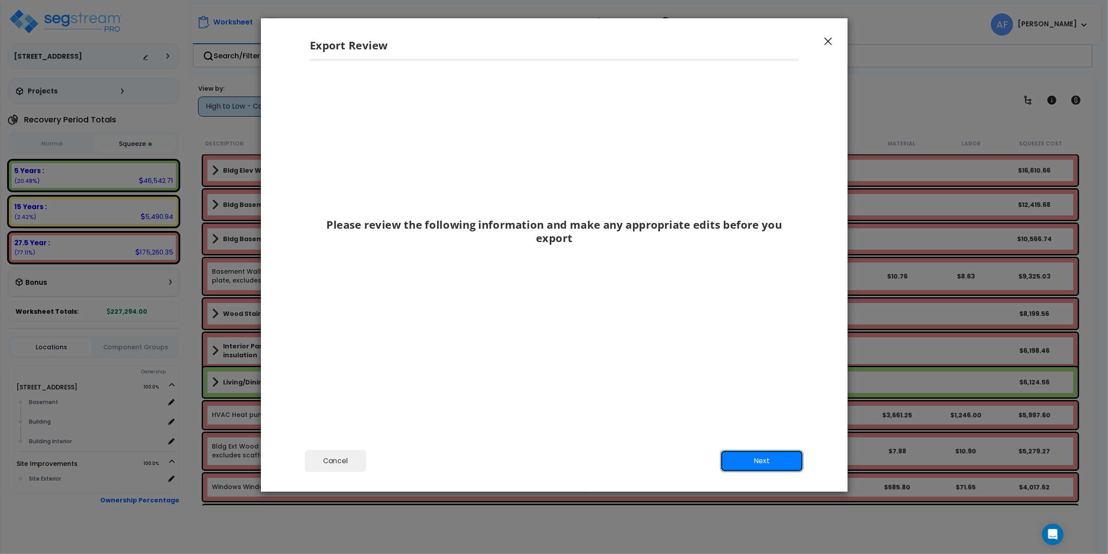
click at [762, 458] on button "Next" at bounding box center [761, 461] width 83 height 22
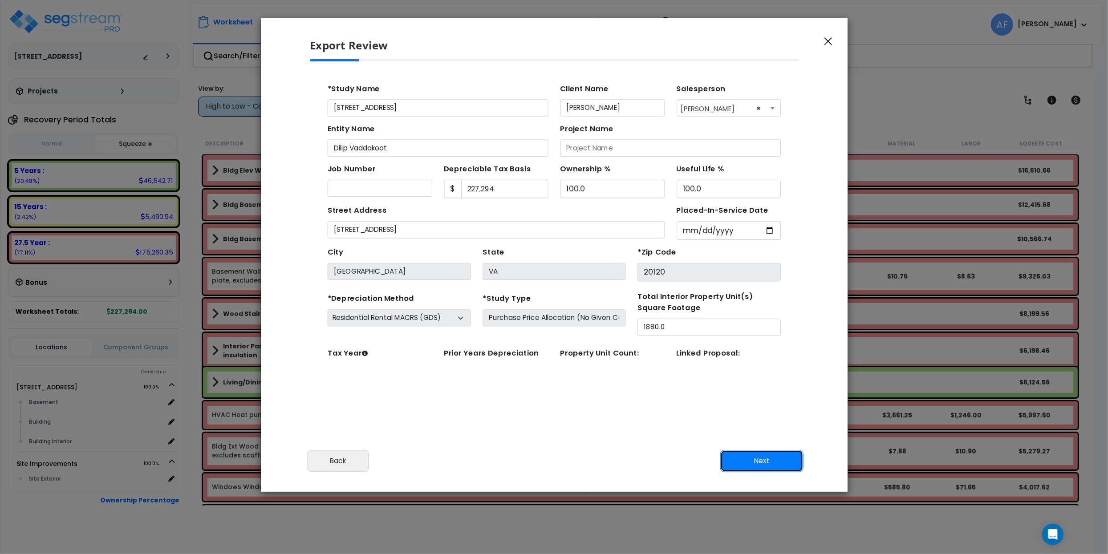
click at [760, 454] on button "Next" at bounding box center [761, 461] width 83 height 22
type input "10676"
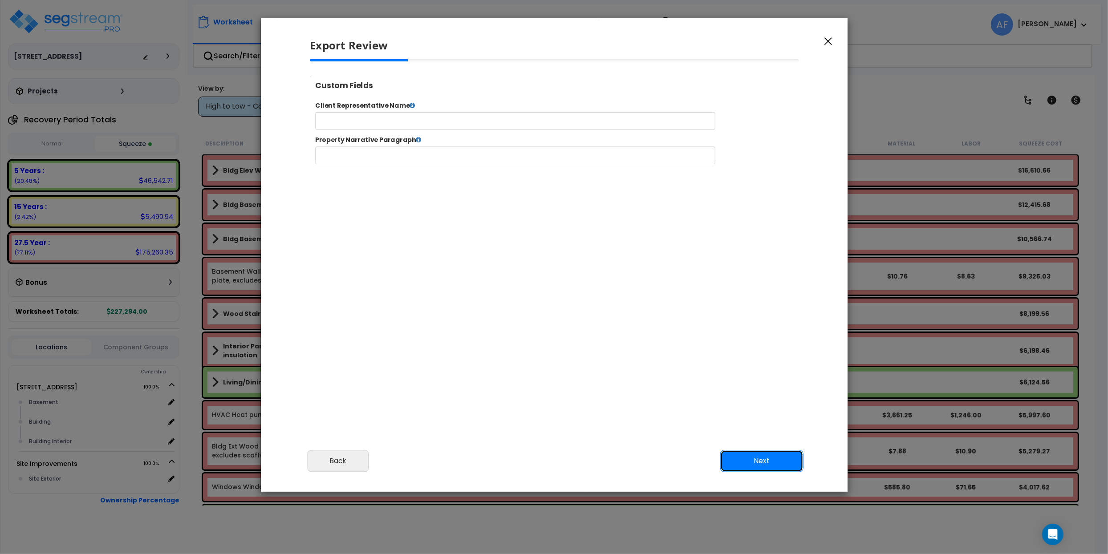
click at [763, 456] on button "Next" at bounding box center [761, 461] width 83 height 22
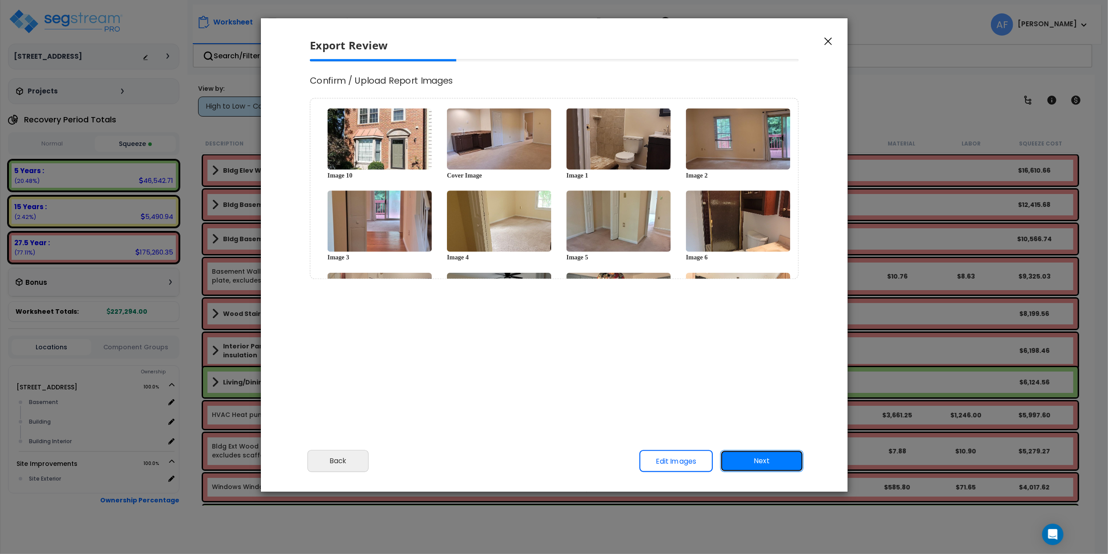
click at [769, 459] on button "Next" at bounding box center [761, 461] width 83 height 22
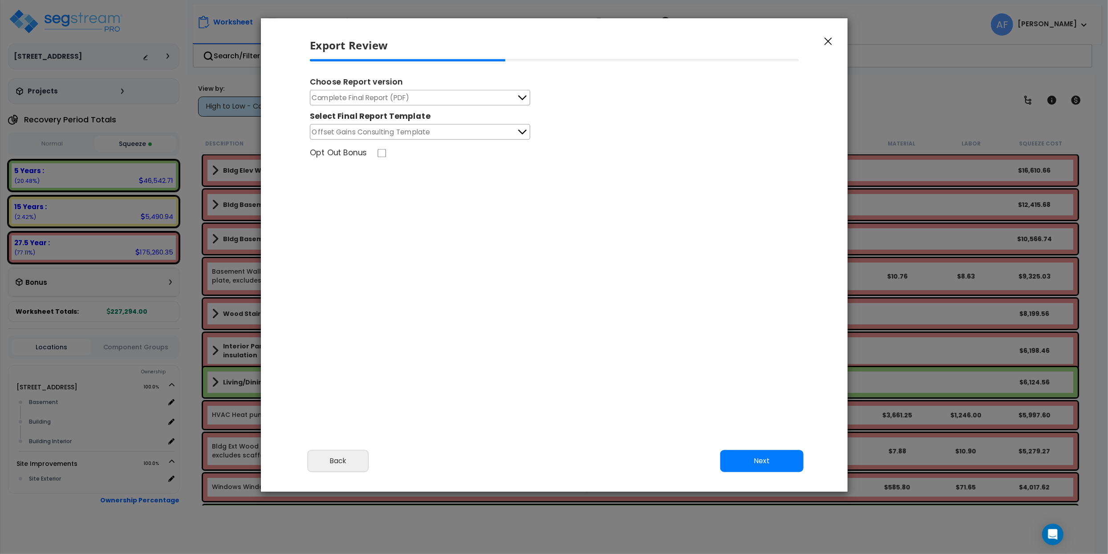
click at [444, 101] on button "Complete Final Report (PDF)" at bounding box center [420, 98] width 220 height 16
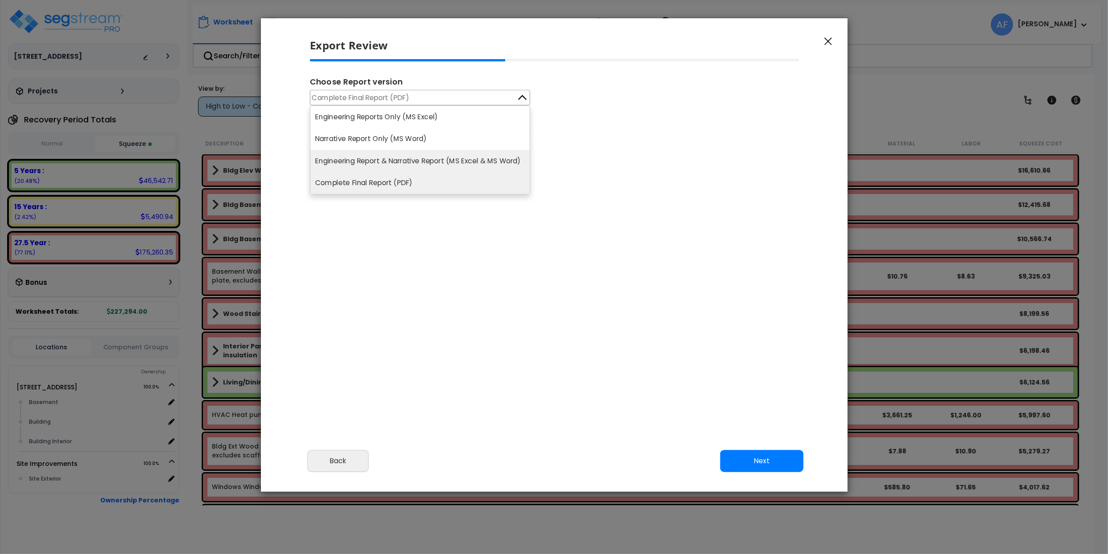
type input "10,676.0"
select select "2024"
click at [465, 169] on li "Engineering Report & Narrative Report (MS Excel & MS Word)" at bounding box center [419, 161] width 219 height 22
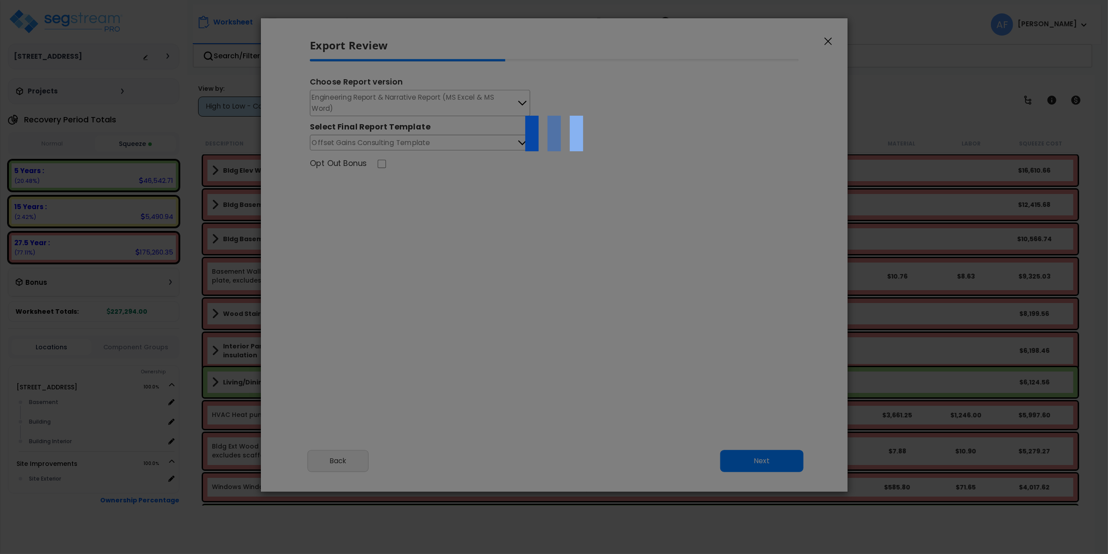
click at [580, 301] on div at bounding box center [554, 277] width 1108 height 554
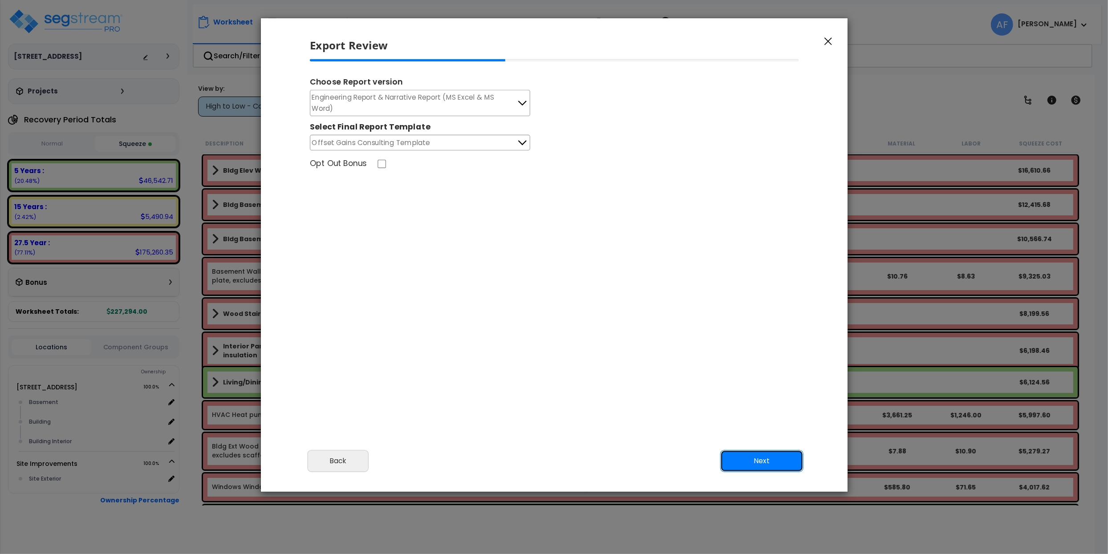
click at [755, 462] on button "Next" at bounding box center [761, 461] width 83 height 22
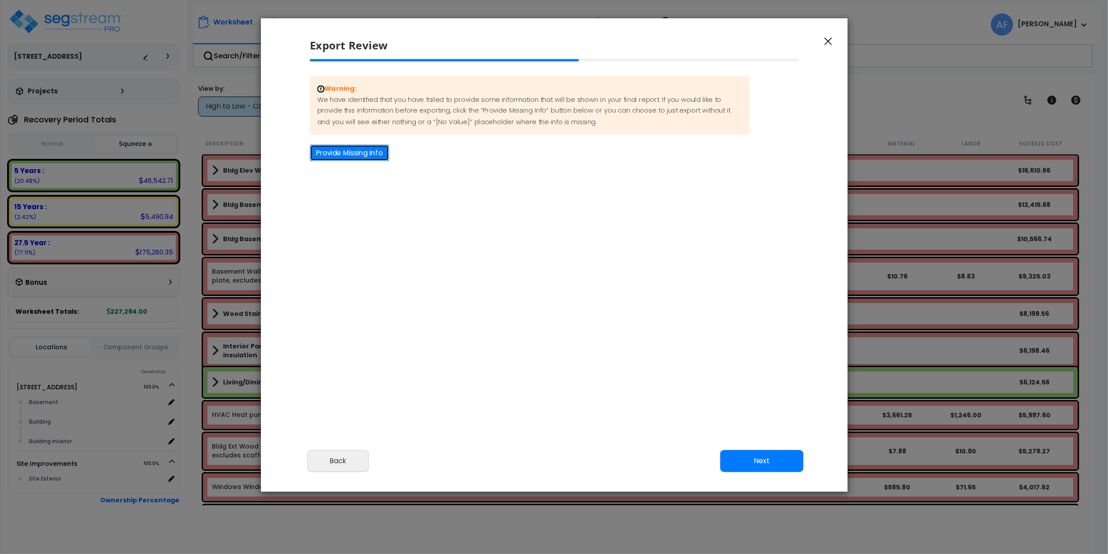
click at [334, 154] on button "Provide Missing Info" at bounding box center [349, 153] width 79 height 16
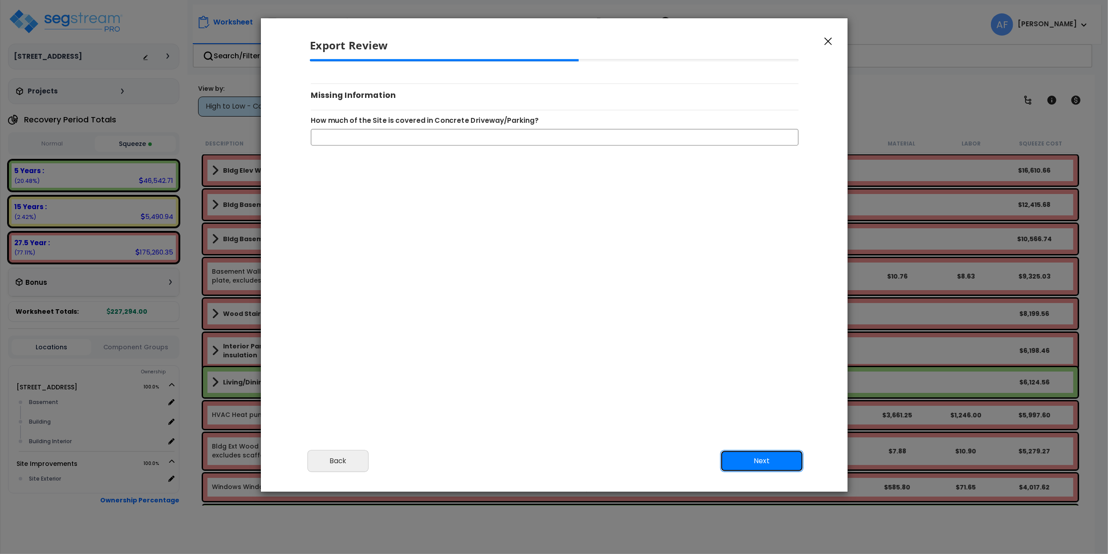
click at [757, 457] on button "Next" at bounding box center [761, 461] width 83 height 22
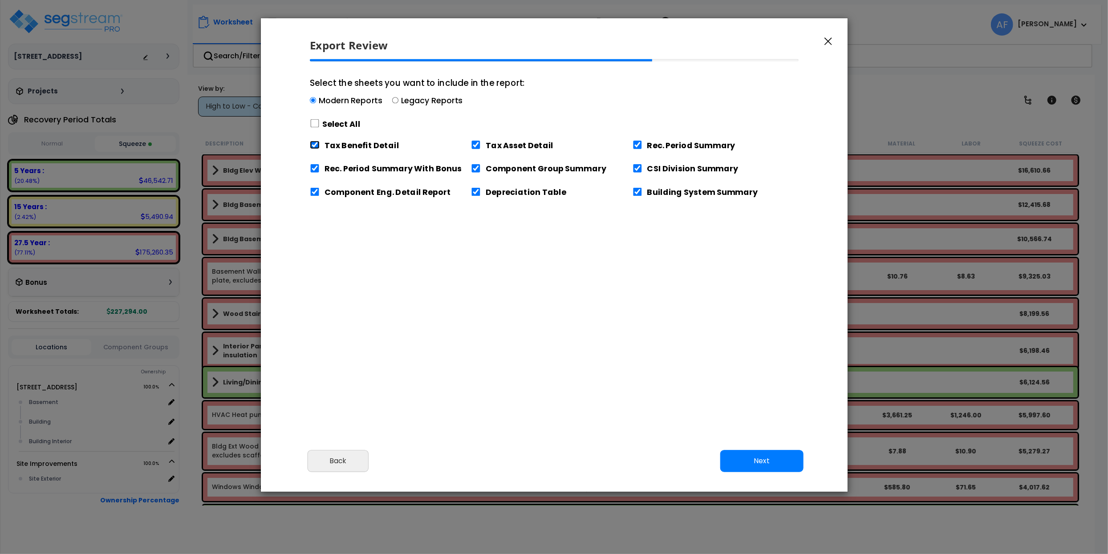
click at [316, 146] on input "Tax Benefit Detail" at bounding box center [315, 145] width 10 height 8
checkbox input "false"
click at [778, 455] on button "Next" at bounding box center [761, 461] width 83 height 22
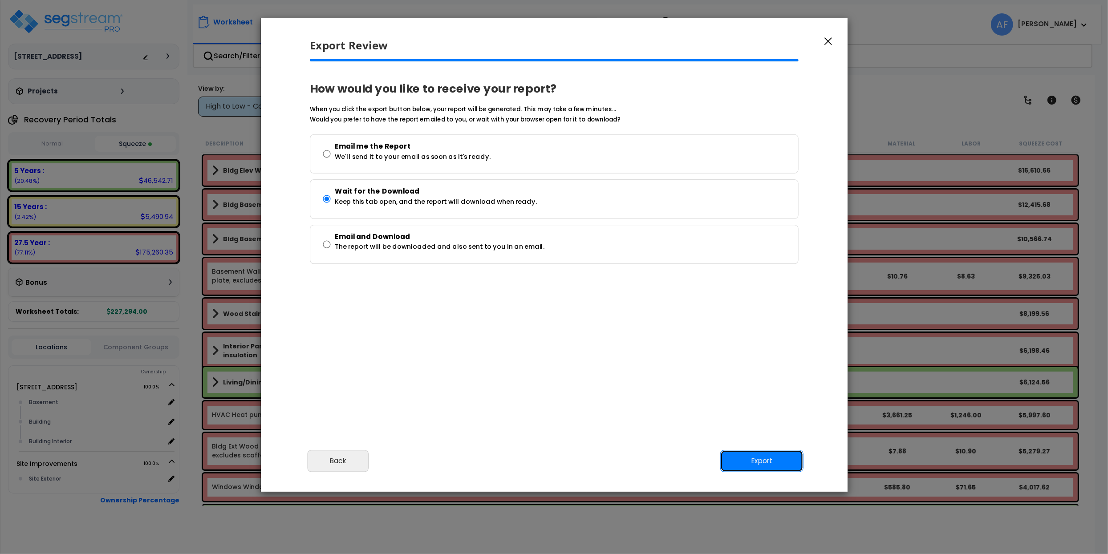
click at [778, 459] on button "Export" at bounding box center [761, 461] width 83 height 22
